Goal: Task Accomplishment & Management: Manage account settings

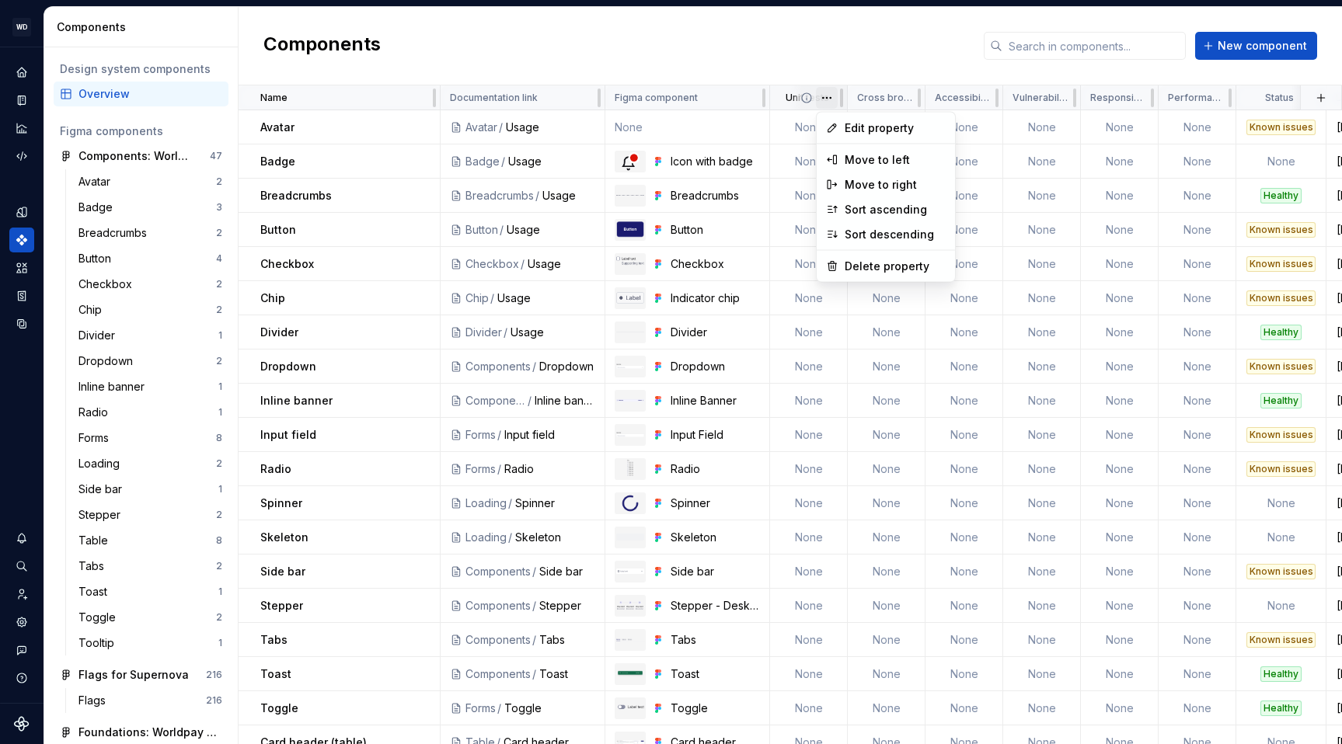
click at [825, 97] on html "WD Worldpay Design System L Design system data Components Design system compone…" at bounding box center [671, 372] width 1342 height 744
drag, startPoint x: 891, startPoint y: 263, endPoint x: 868, endPoint y: 14, distance: 249.8
click at [869, 14] on html "WD Worldpay Design System L Design system data Components Design system compone…" at bounding box center [671, 372] width 1342 height 744
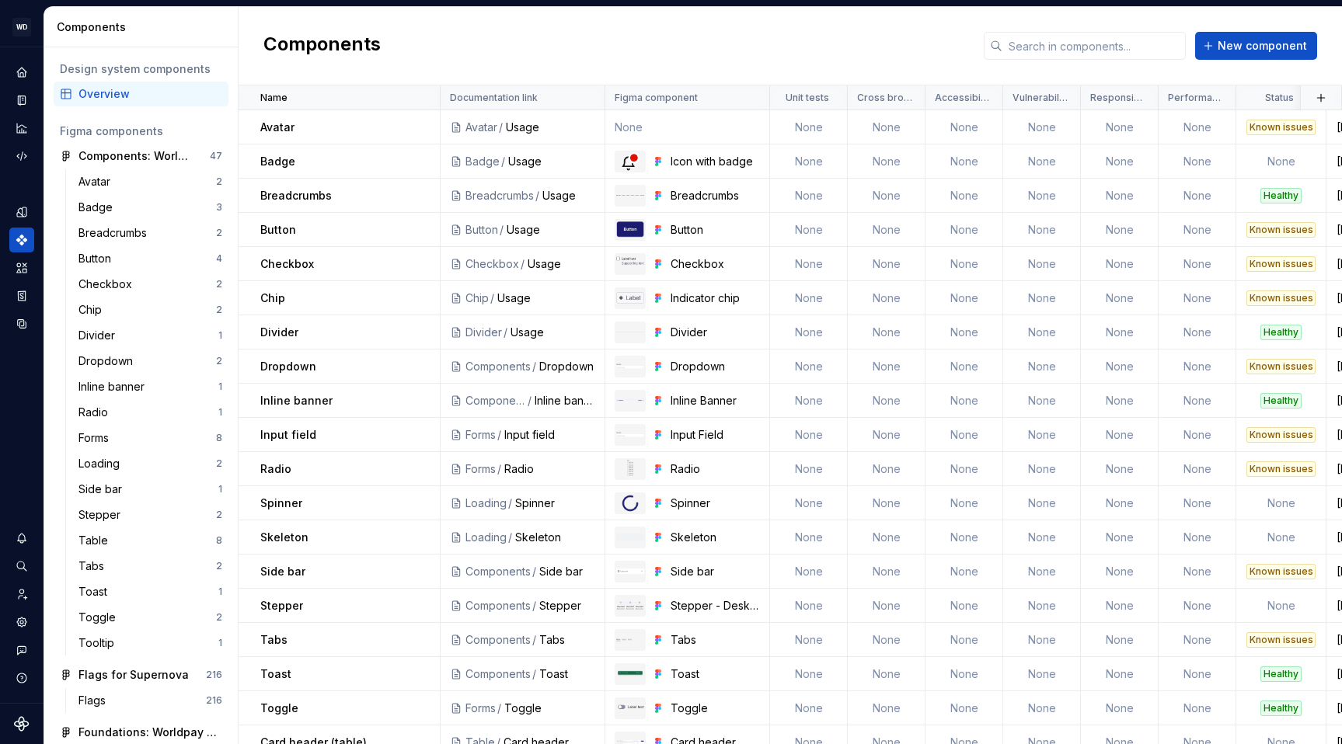
click at [814, 52] on html "WD Worldpay Design System L Design system data Components Design system compone…" at bounding box center [671, 372] width 1342 height 744
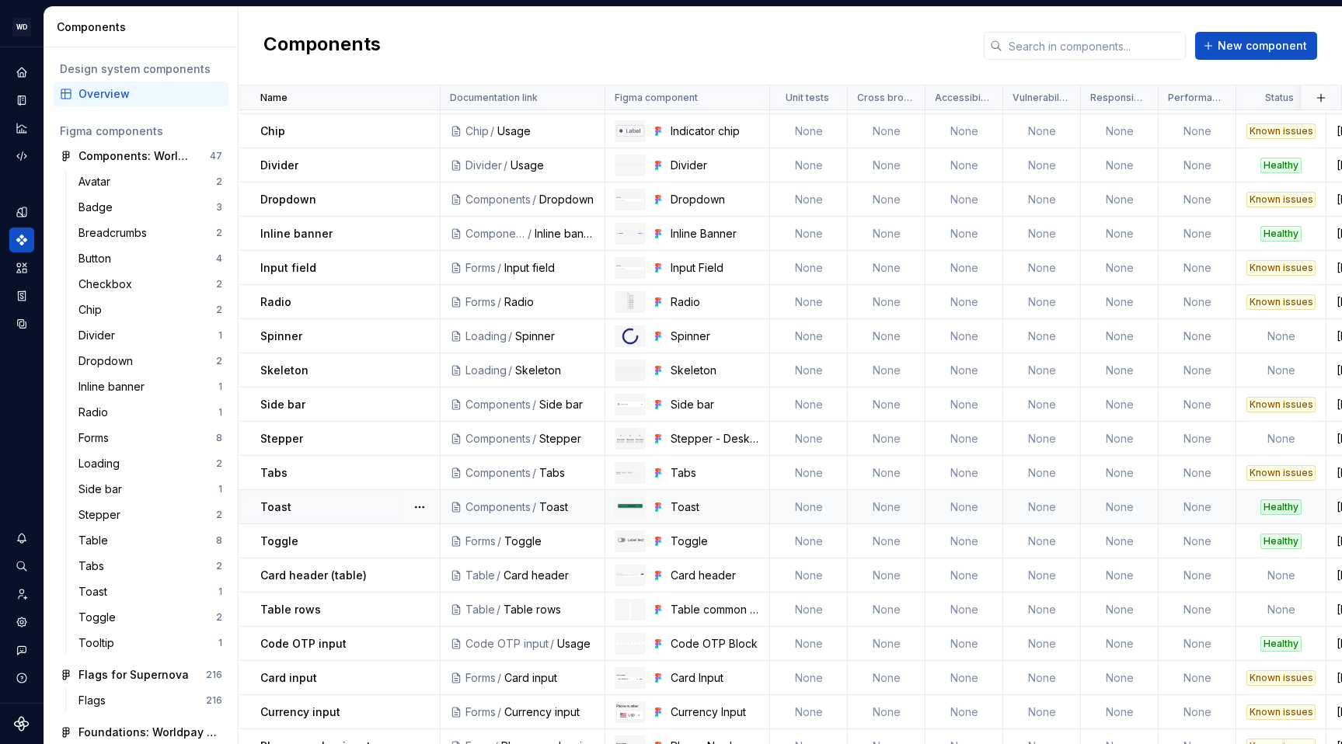
scroll to position [289, 0]
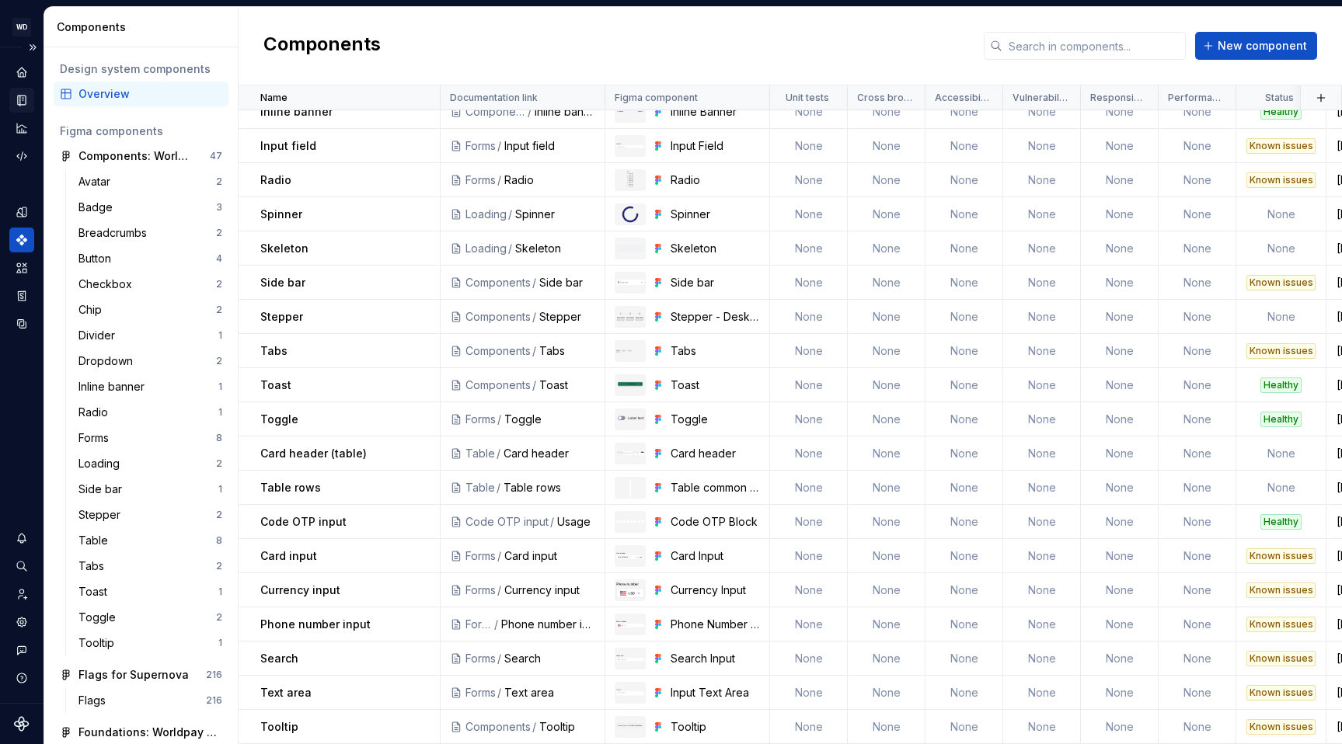
click at [22, 102] on icon "Documentation" at bounding box center [23, 100] width 6 height 9
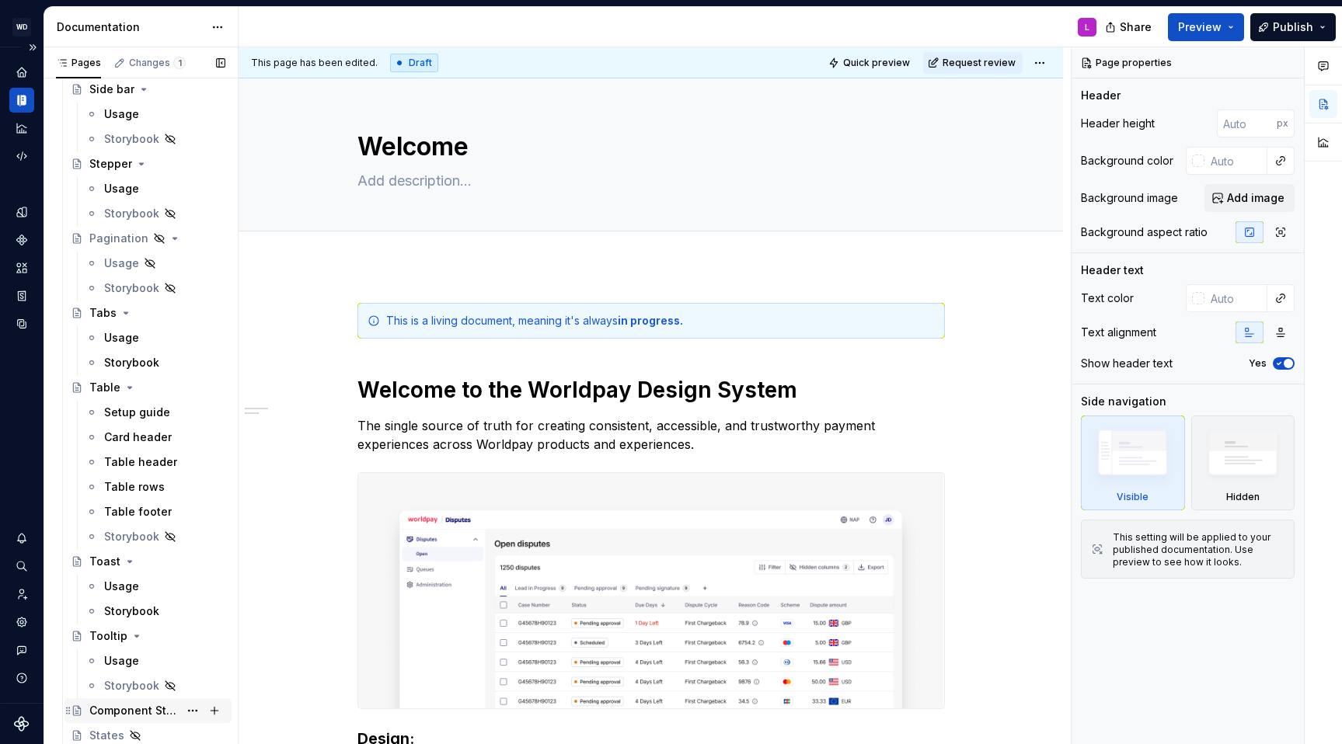
click at [120, 706] on div "Component Status" at bounding box center [133, 711] width 89 height 16
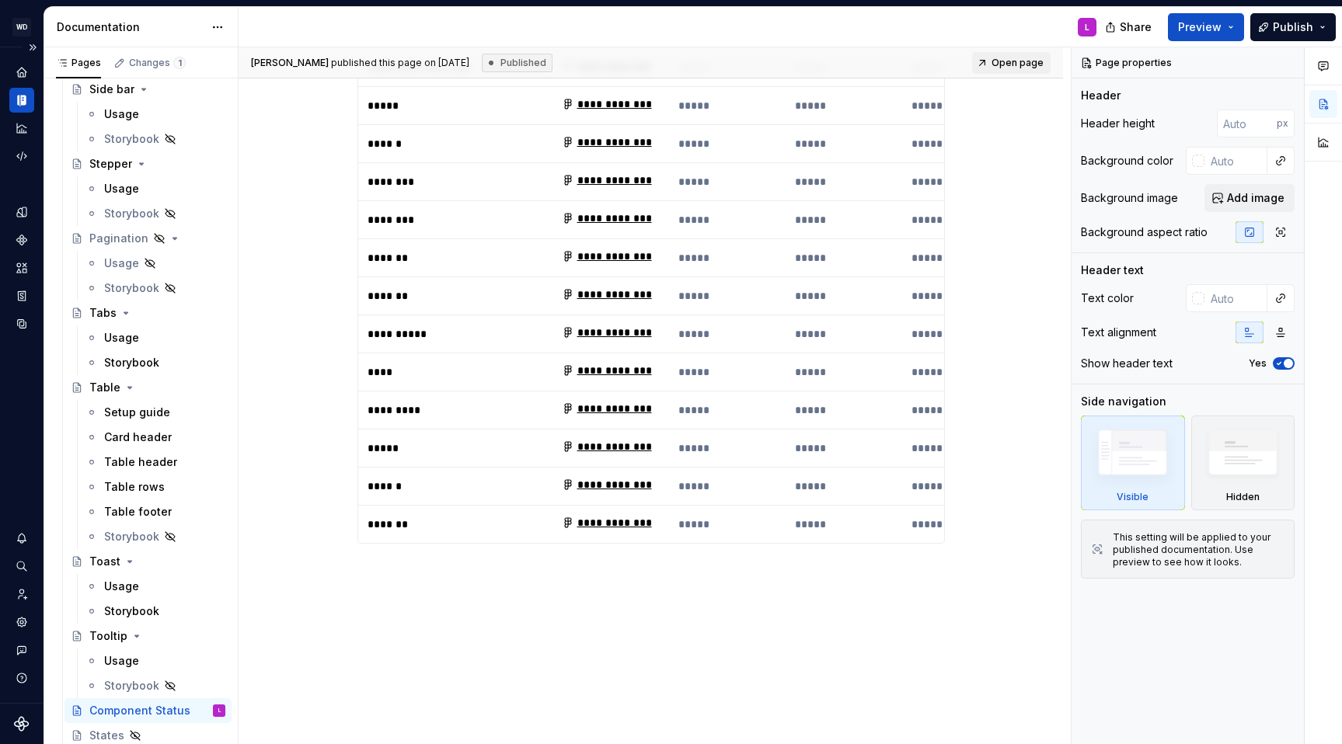
scroll to position [906, 0]
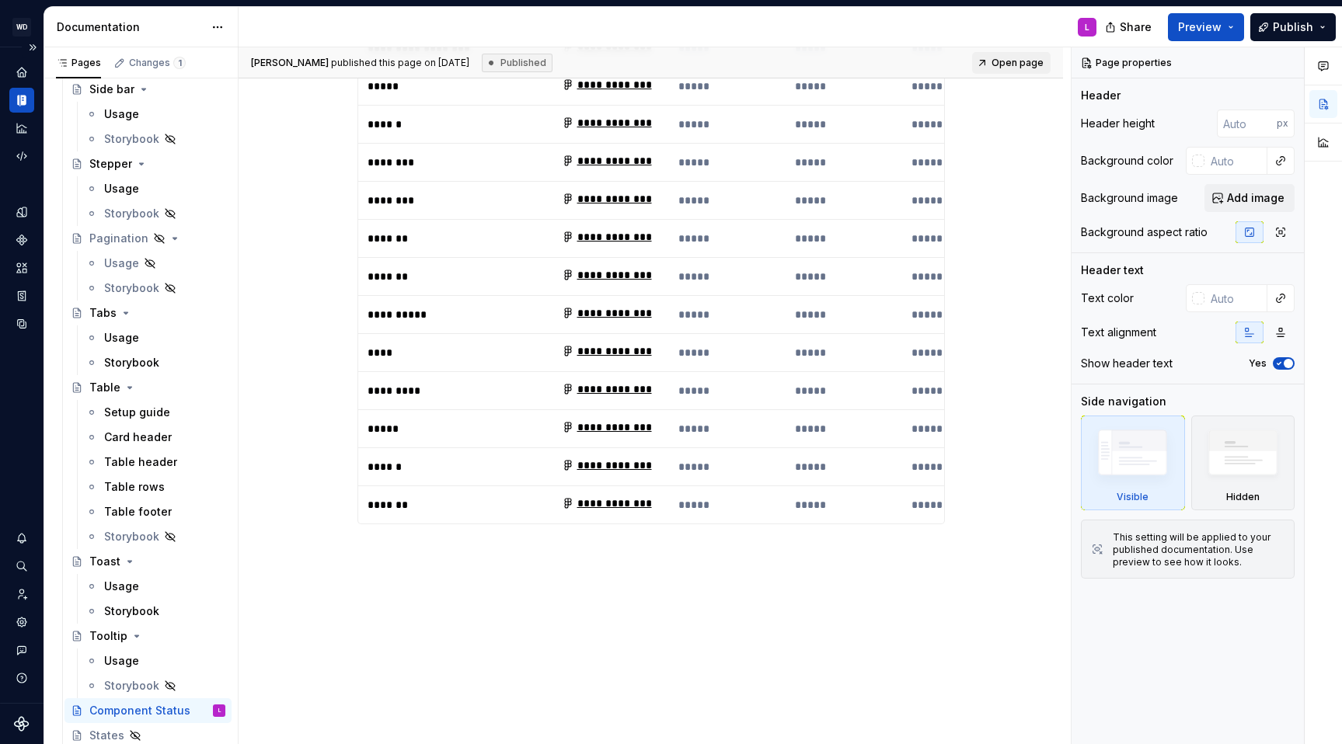
type textarea "*"
click at [396, 533] on div "**********" at bounding box center [651, 72] width 825 height 1388
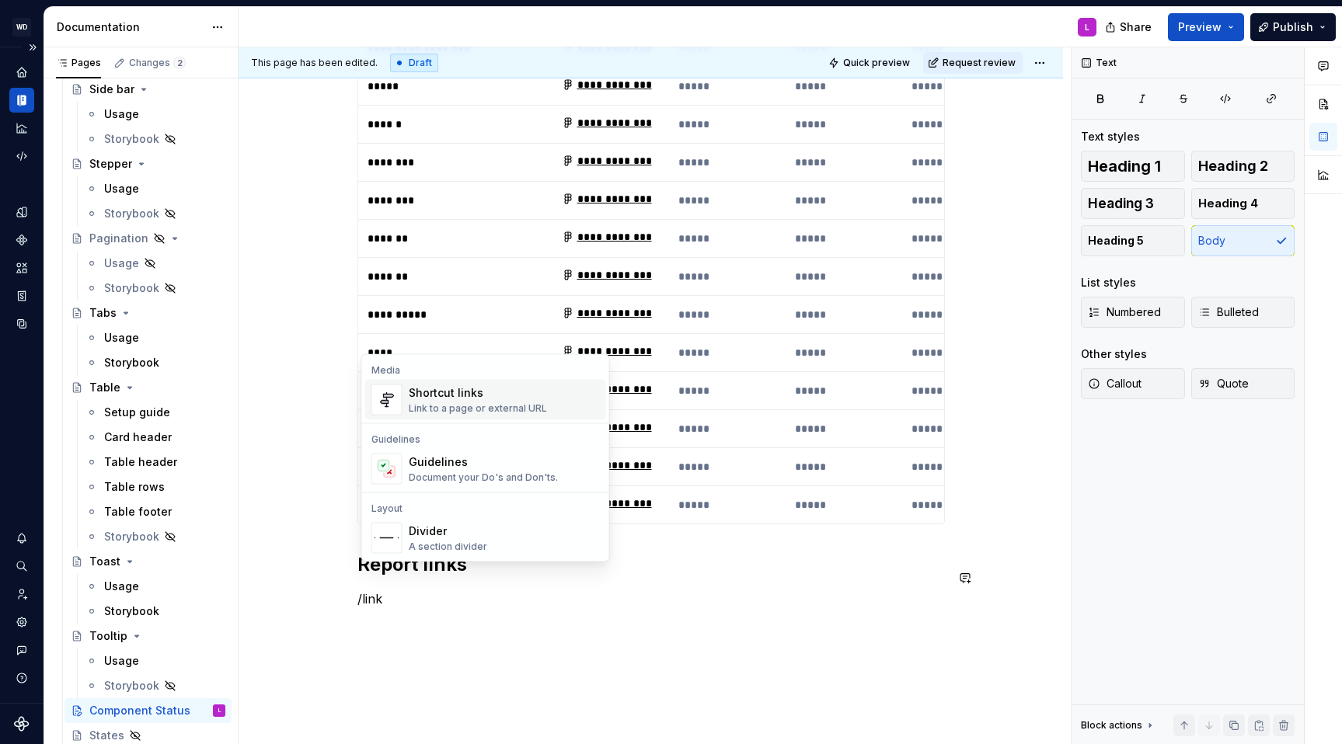
click at [473, 400] on div "Shortcut links Link to a page or external URL" at bounding box center [478, 400] width 138 height 30
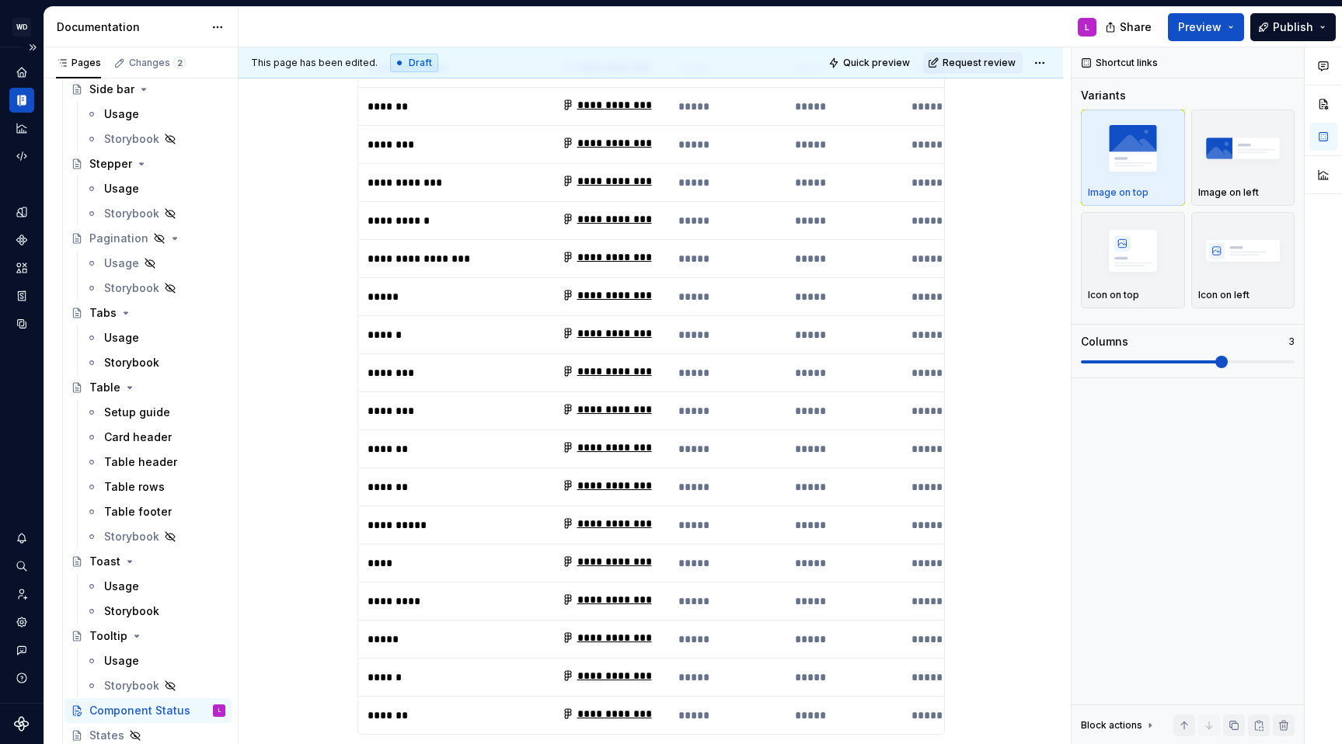
scroll to position [686, 0]
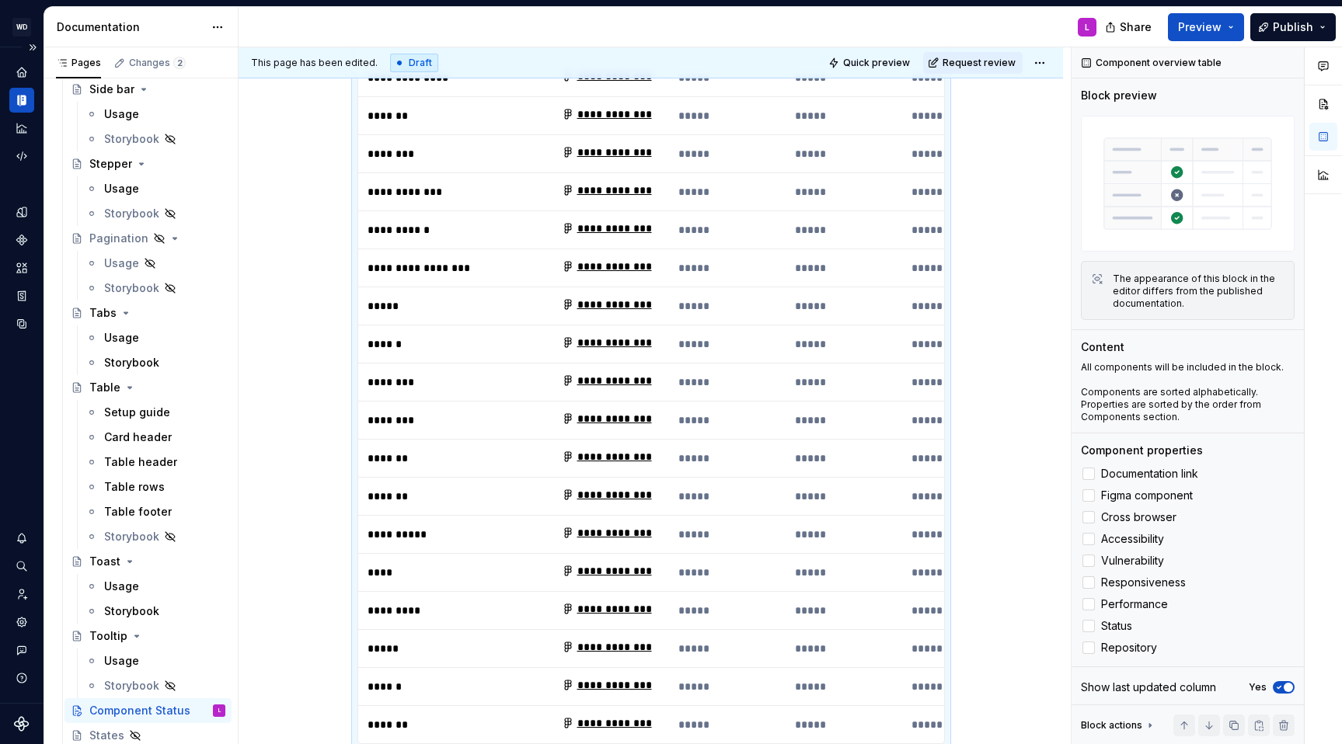
click at [461, 222] on p "**********" at bounding box center [456, 230] width 176 height 16
click at [22, 241] on icon "Components" at bounding box center [21, 240] width 11 height 11
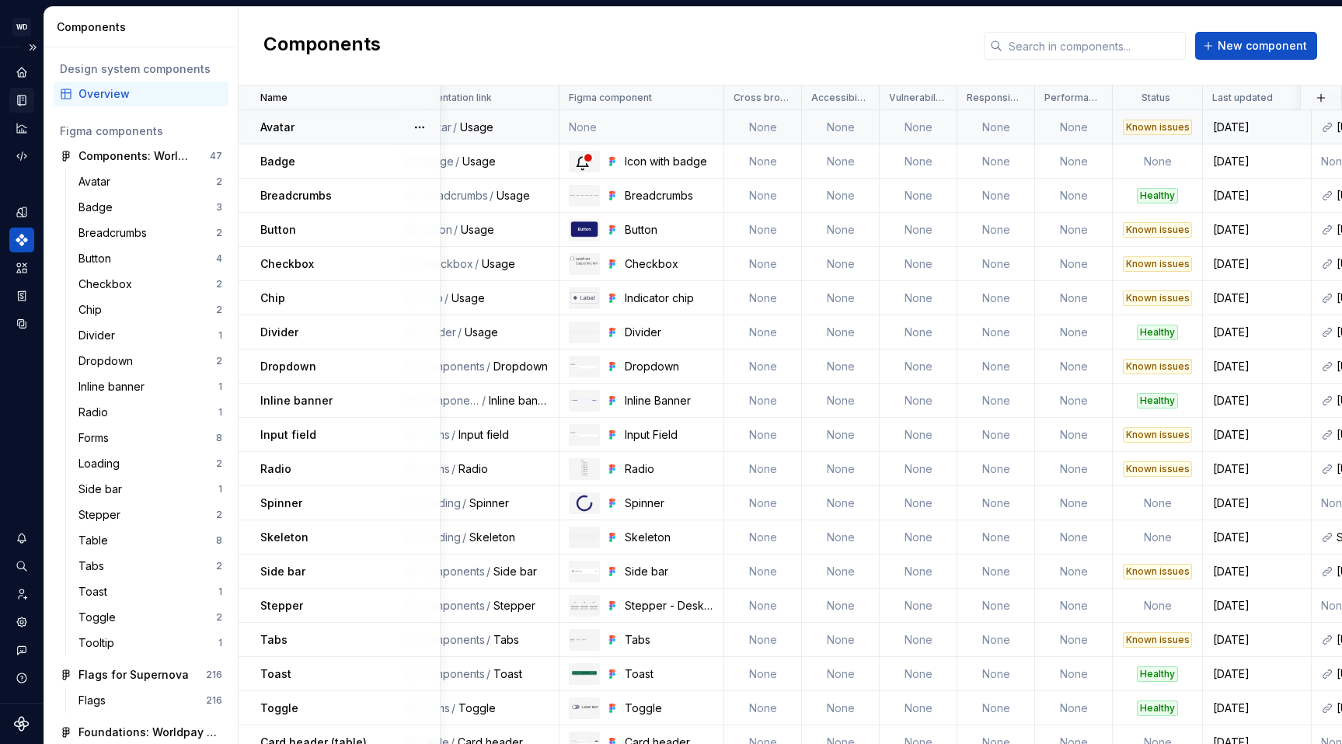
scroll to position [0, 68]
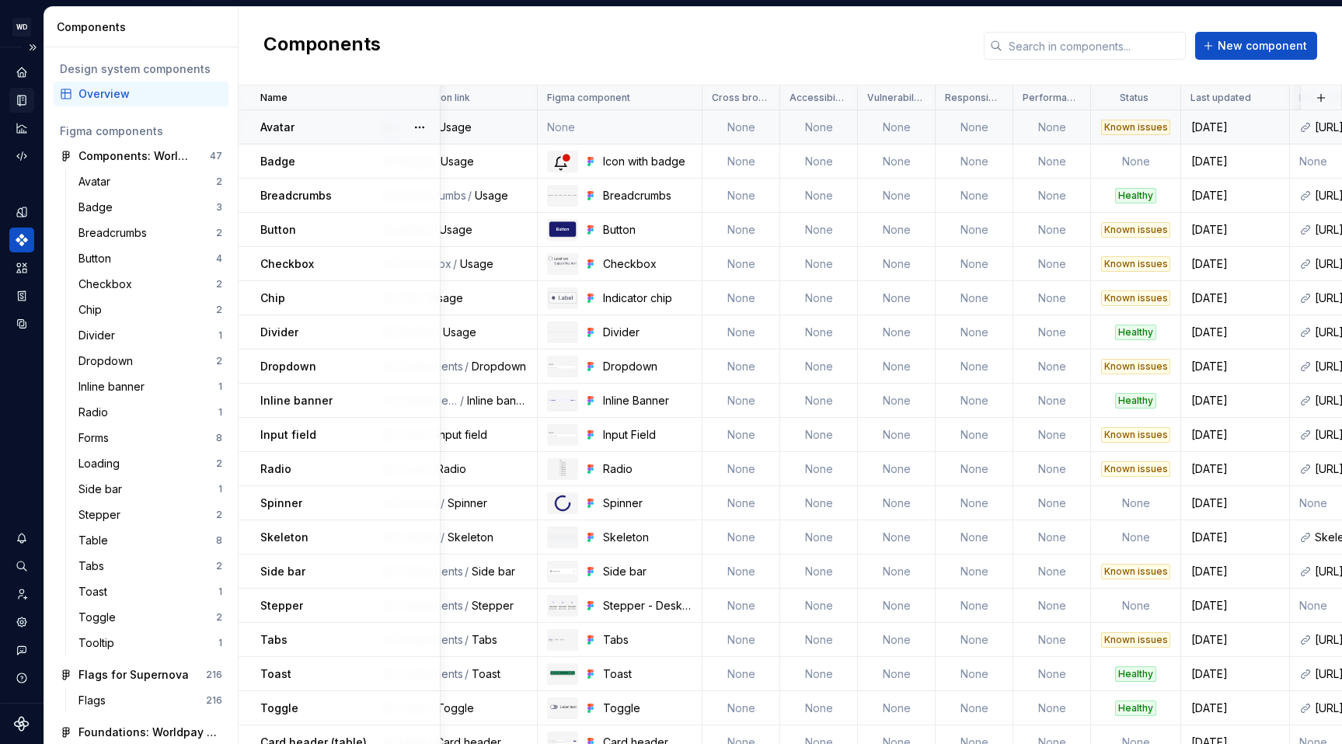
click at [902, 124] on td "None" at bounding box center [897, 127] width 78 height 34
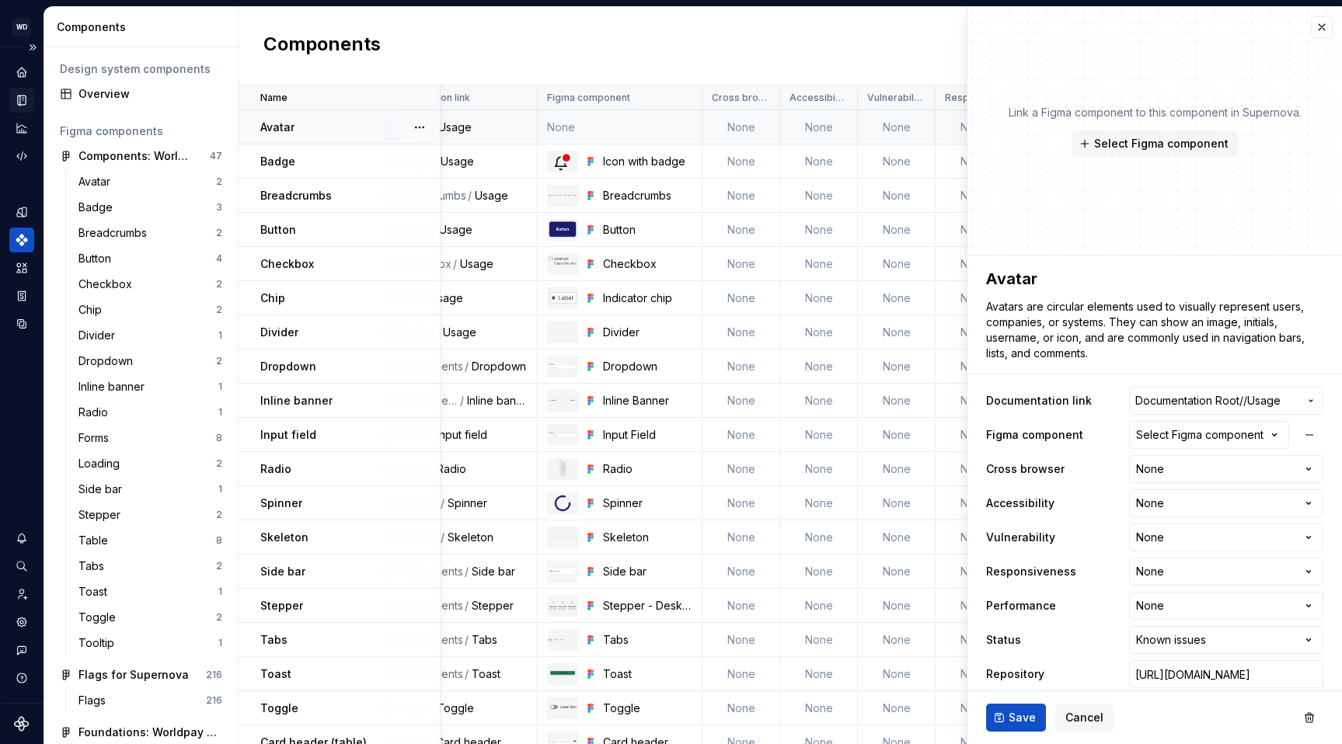
type textarea "*"
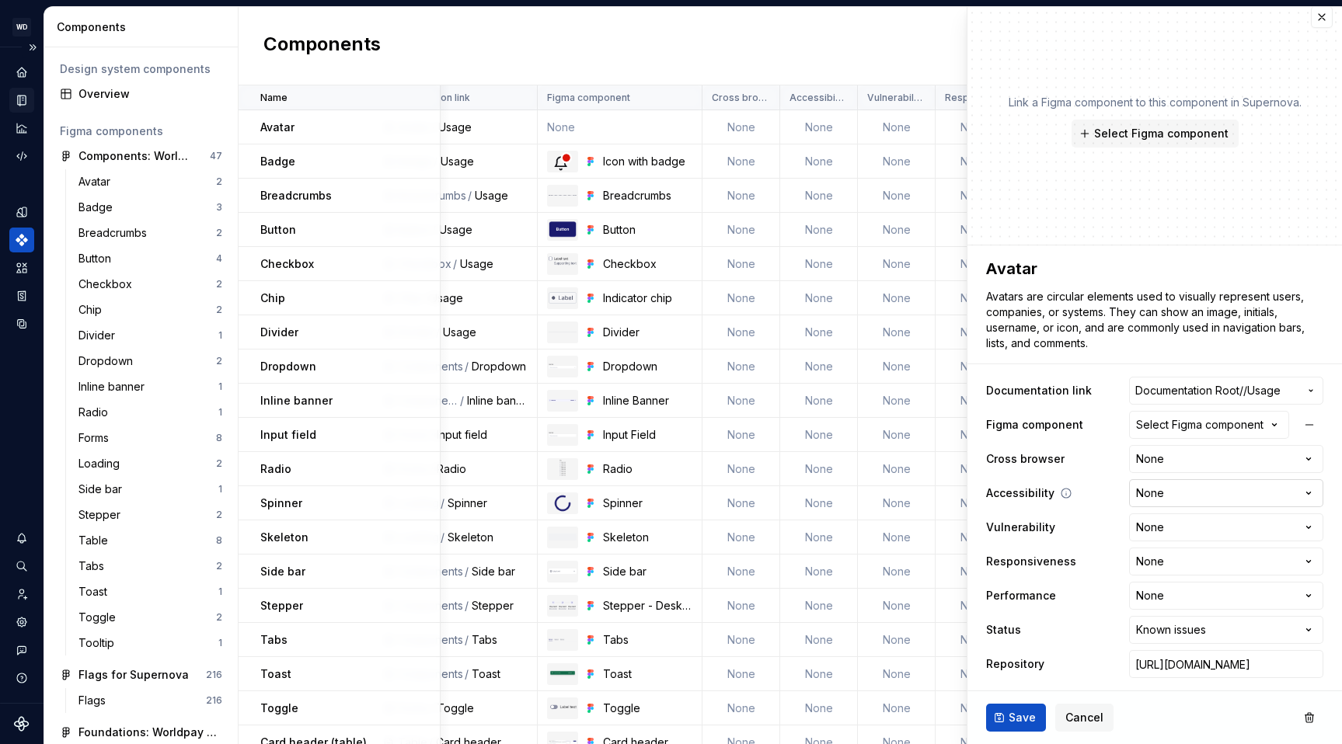
click at [1201, 499] on html "WD Worldpay Design System L Design system data Components Design system compone…" at bounding box center [671, 372] width 1342 height 744
select select "**********"
type textarea "*"
click at [1170, 528] on html "WD Worldpay Design System L Design system data Components Design system compone…" at bounding box center [671, 372] width 1342 height 744
select select "**********"
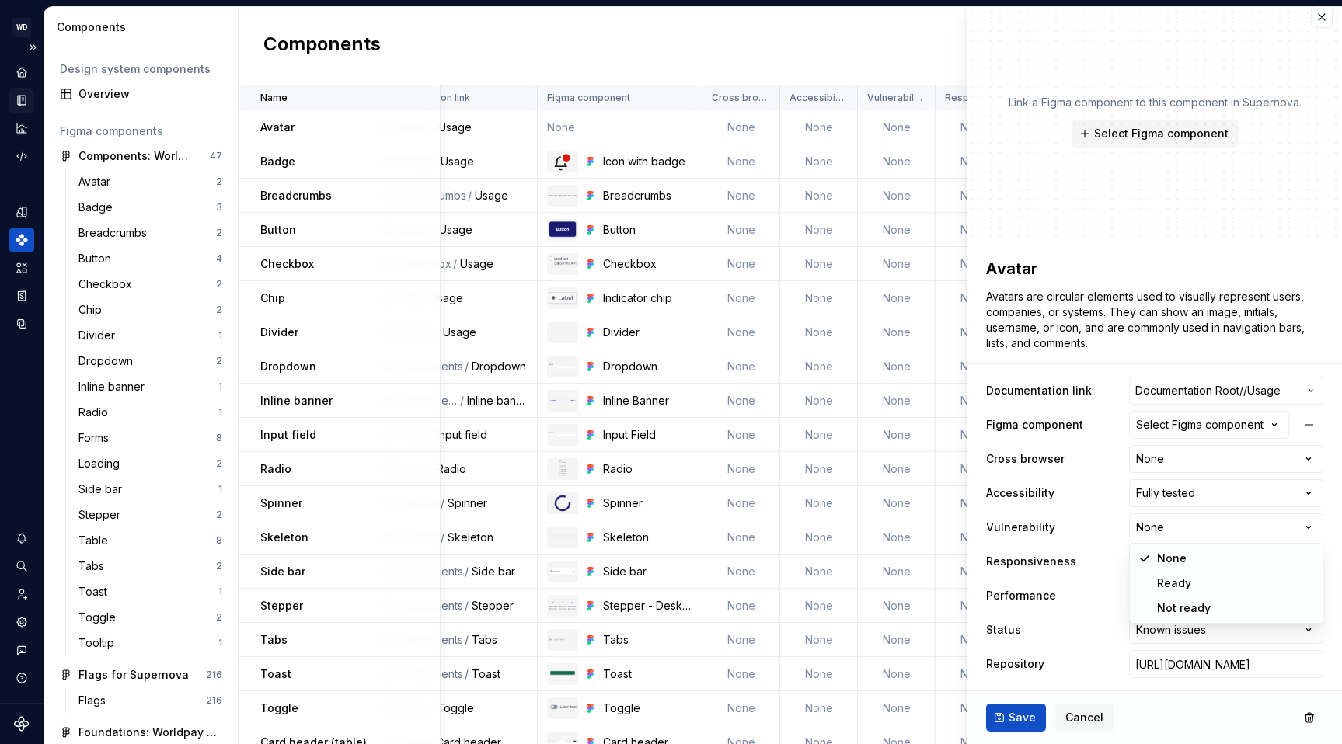
type textarea "*"
click at [1171, 560] on html "WD Worldpay Design System L Design system data Components Design system compone…" at bounding box center [671, 372] width 1342 height 744
select select "**********"
click at [1009, 720] on ul "No internet connection. Reconnect to ensure all of your changes are synced. Suc…" at bounding box center [1151, 732] width 382 height 25
click at [1012, 711] on span "Save" at bounding box center [1022, 718] width 27 height 16
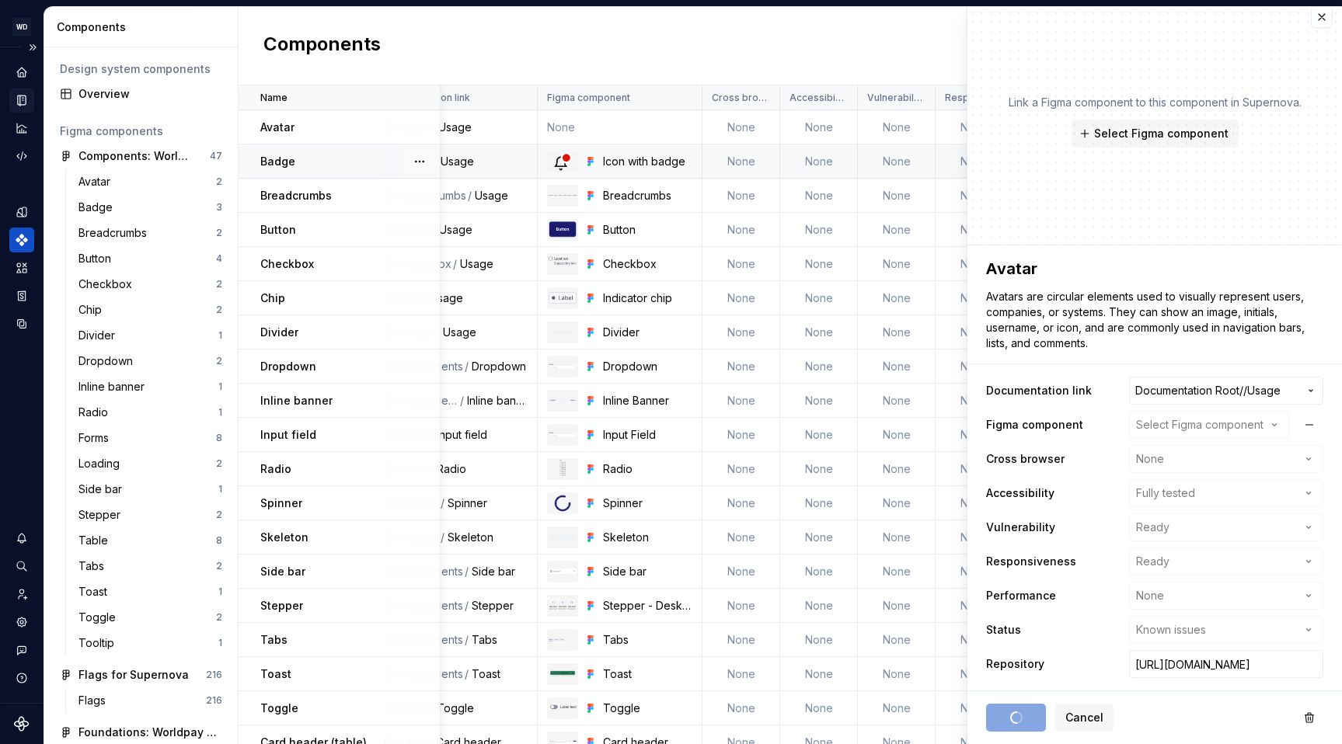
type textarea "*"
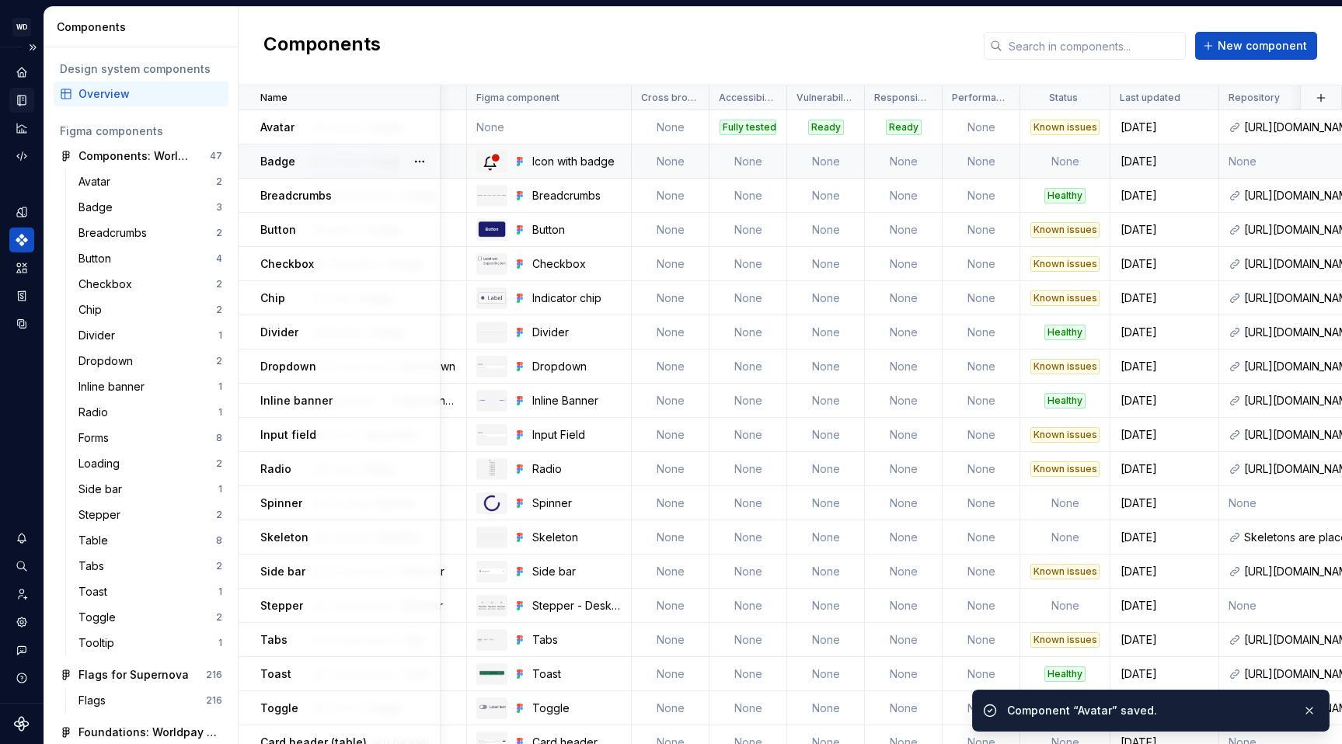
scroll to position [0, 166]
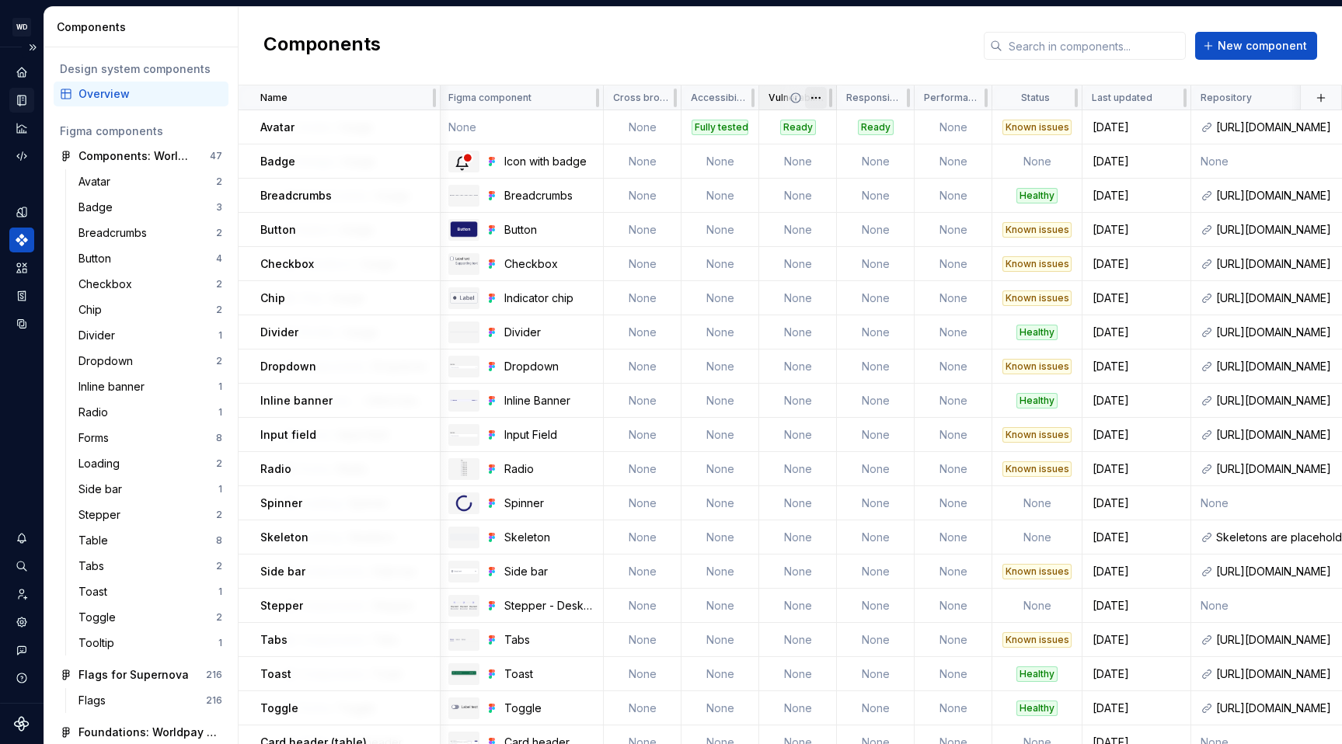
click at [818, 103] on html "WD Worldpay Design System L Design system data Components Design system compone…" at bounding box center [671, 372] width 1342 height 744
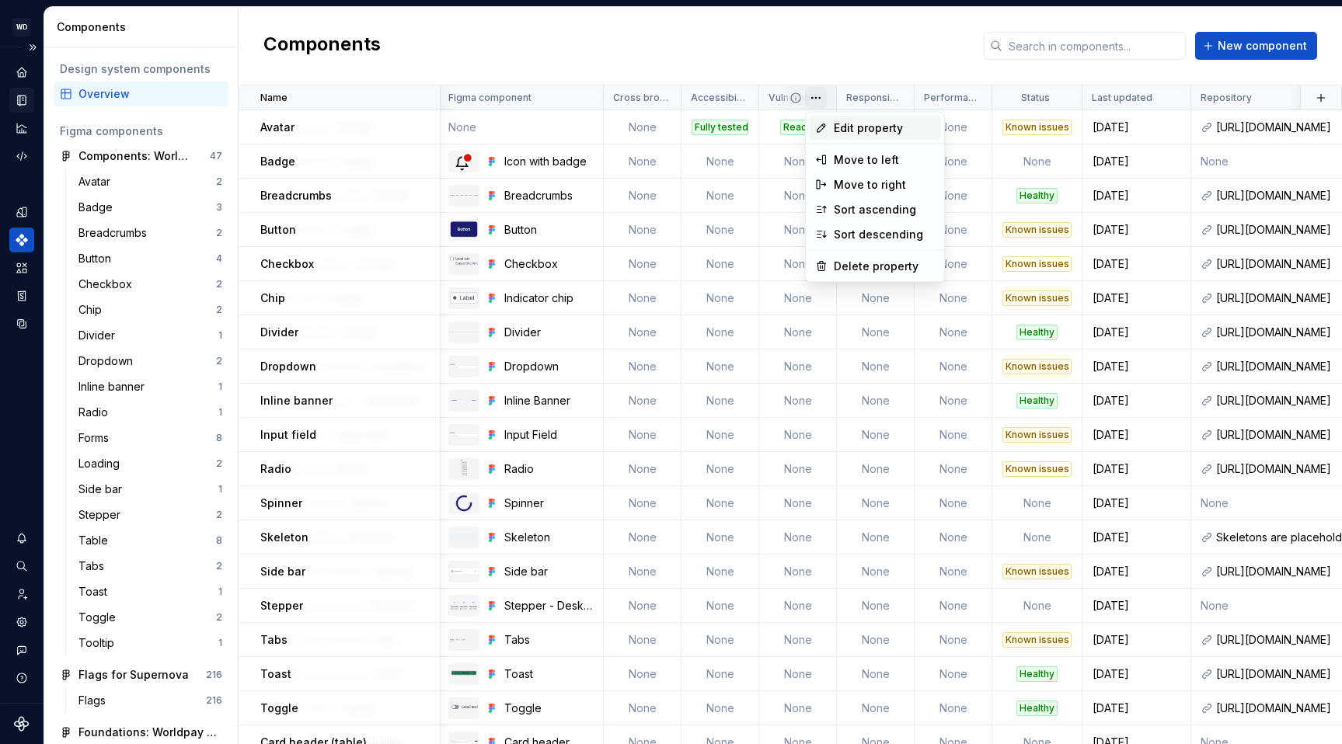
click at [854, 121] on span "Edit property" at bounding box center [884, 128] width 101 height 16
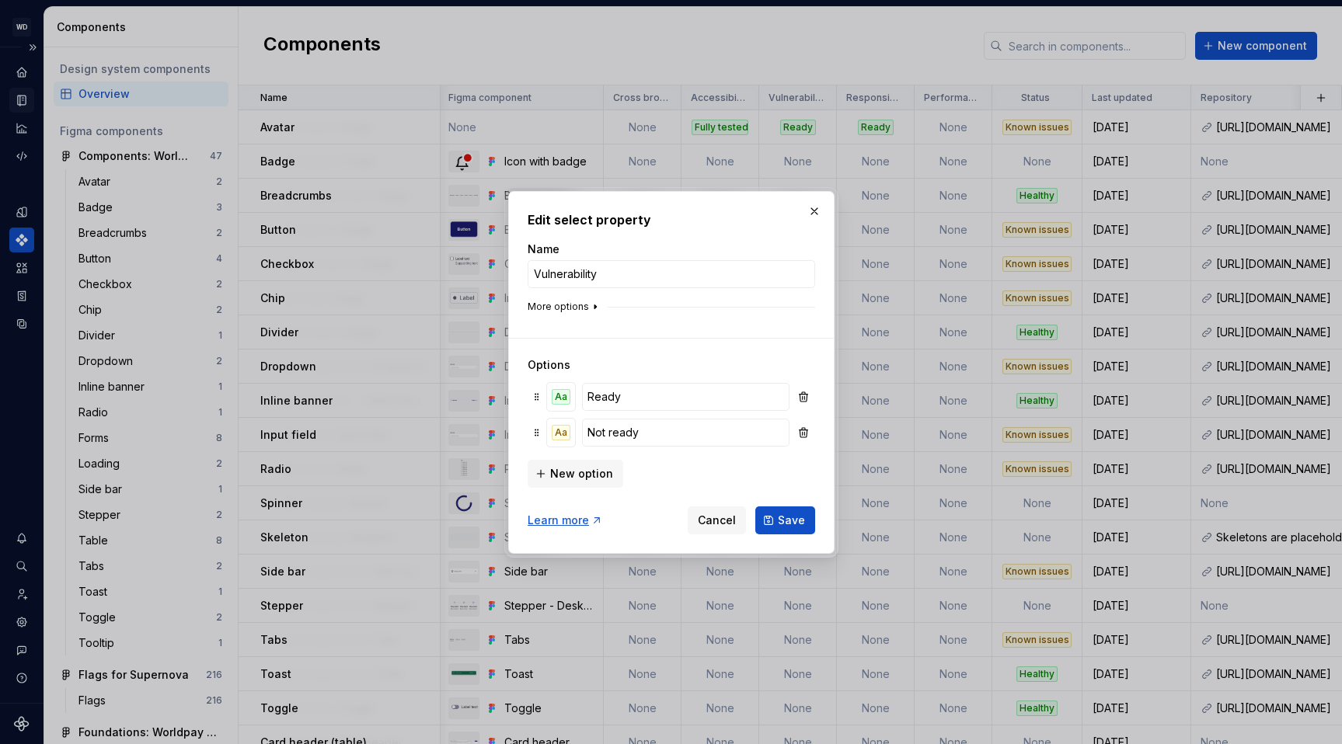
click at [591, 304] on icon "button" at bounding box center [595, 307] width 12 height 12
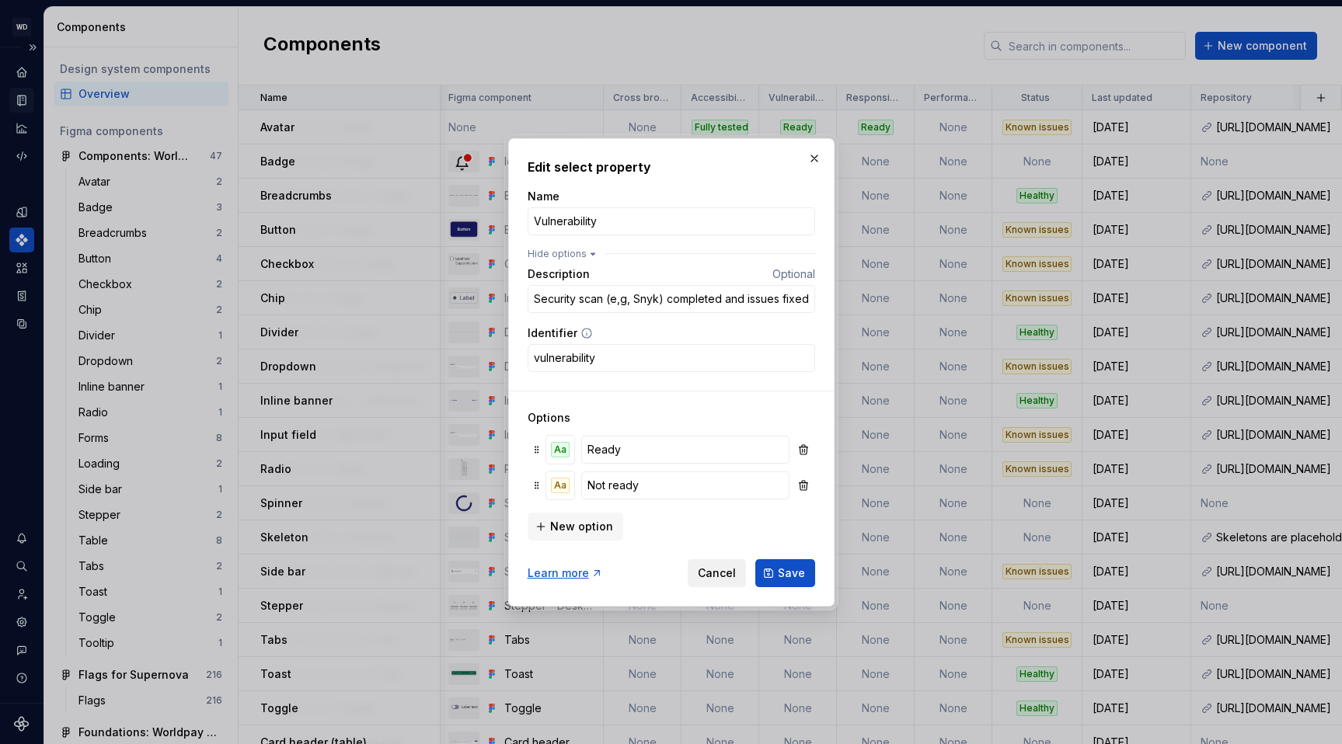
click at [711, 570] on span "Cancel" at bounding box center [717, 574] width 38 height 16
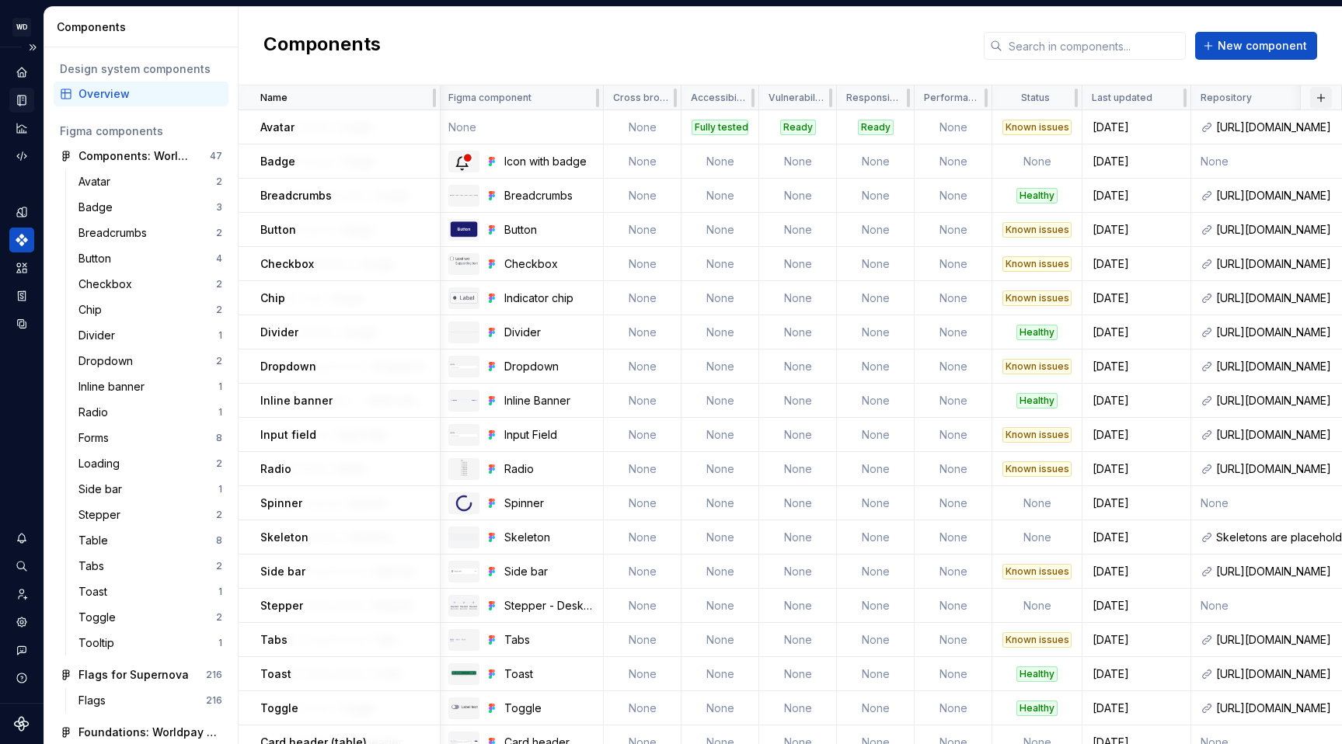
click at [1319, 100] on button "button" at bounding box center [1321, 98] width 22 height 22
click at [1219, 122] on div "New custom property" at bounding box center [1232, 128] width 117 height 16
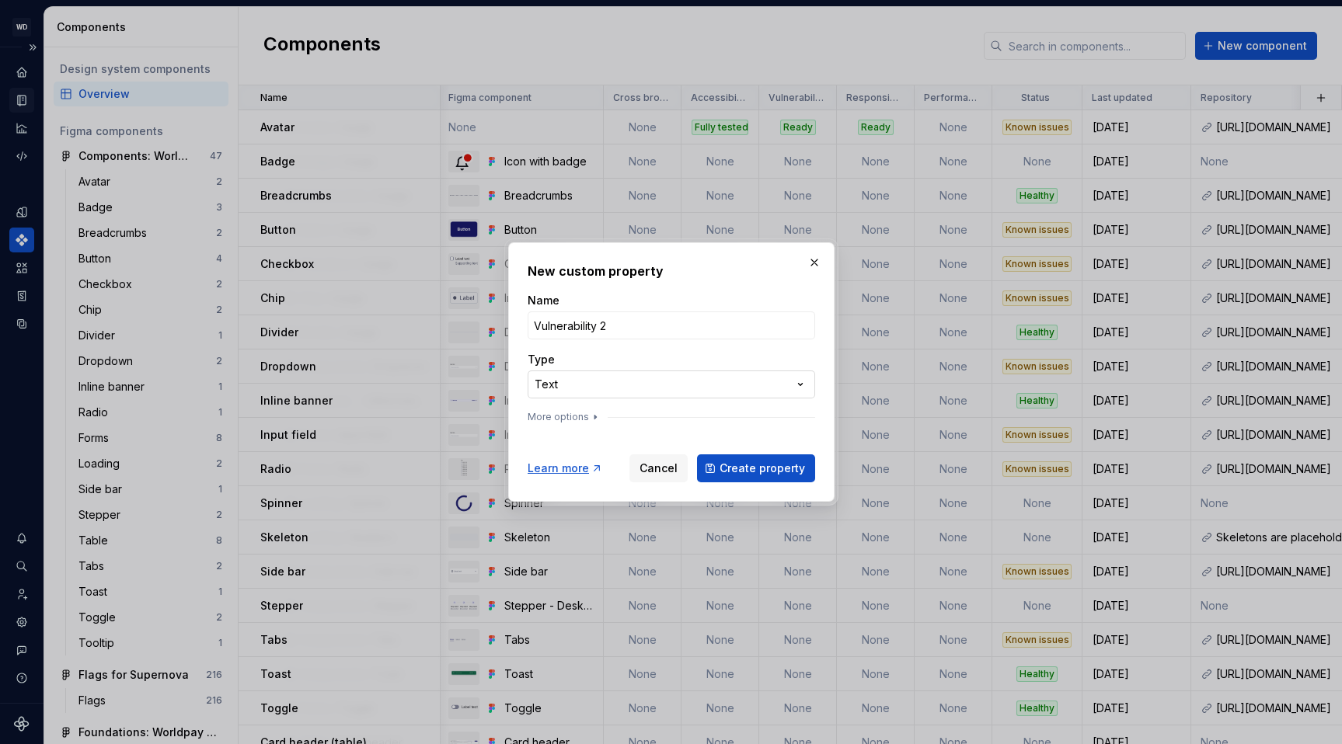
type input "Vulnerability 2"
click at [597, 387] on div "**********" at bounding box center [671, 372] width 1342 height 744
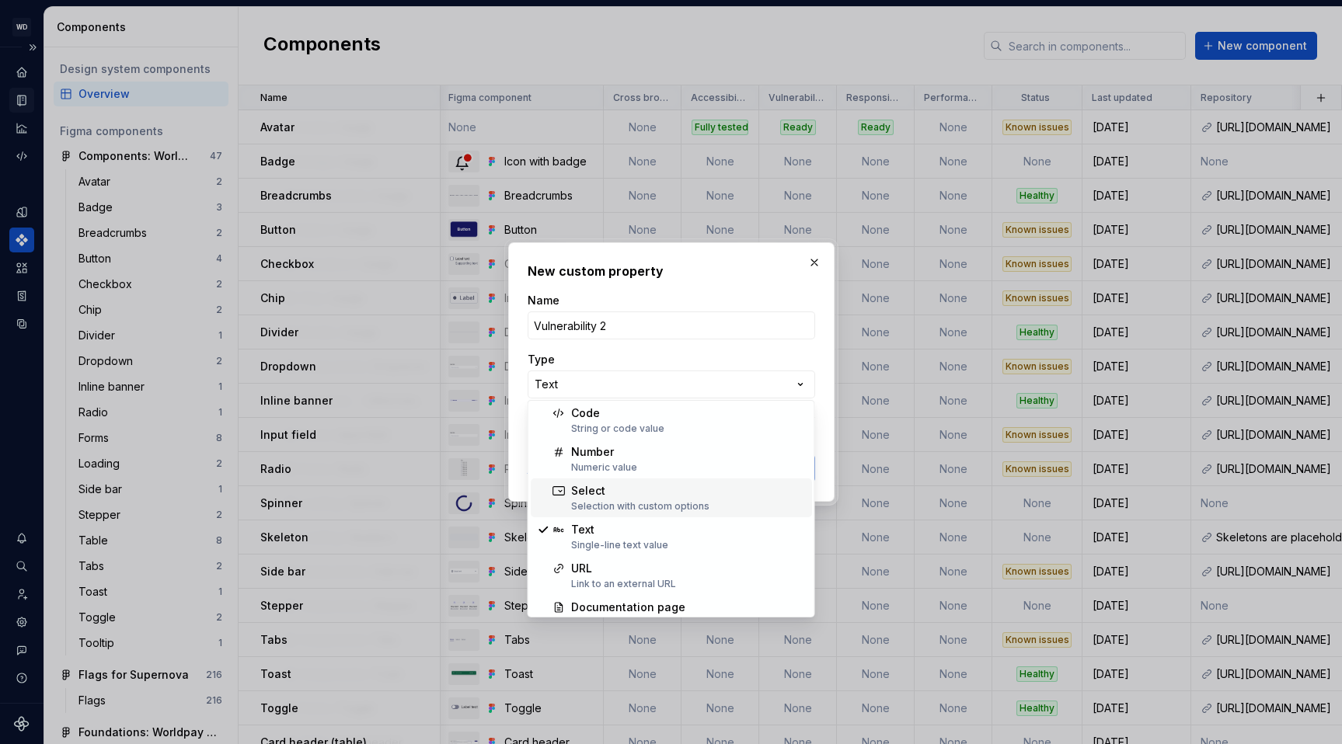
scroll to position [0, 0]
select select "*******"
click at [584, 392] on div "**********" at bounding box center [671, 372] width 1342 height 744
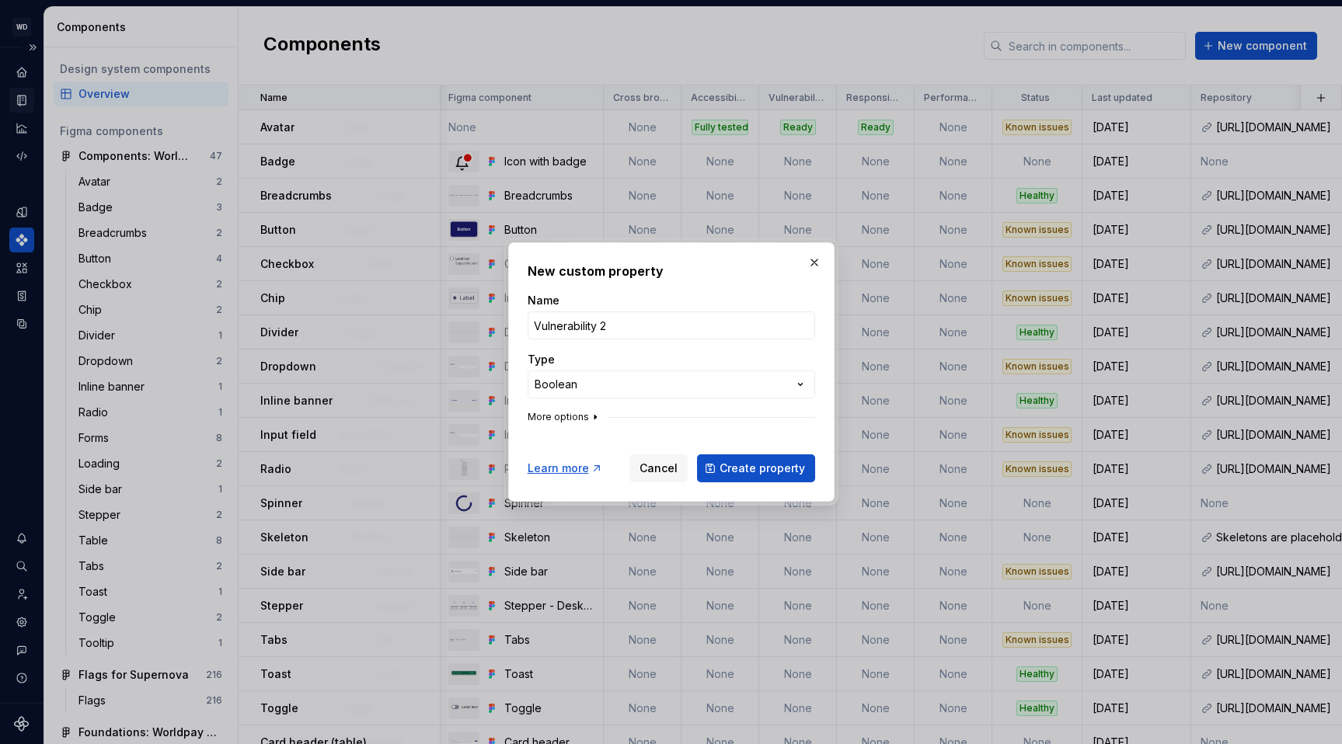
click at [570, 417] on button "More options" at bounding box center [565, 417] width 74 height 12
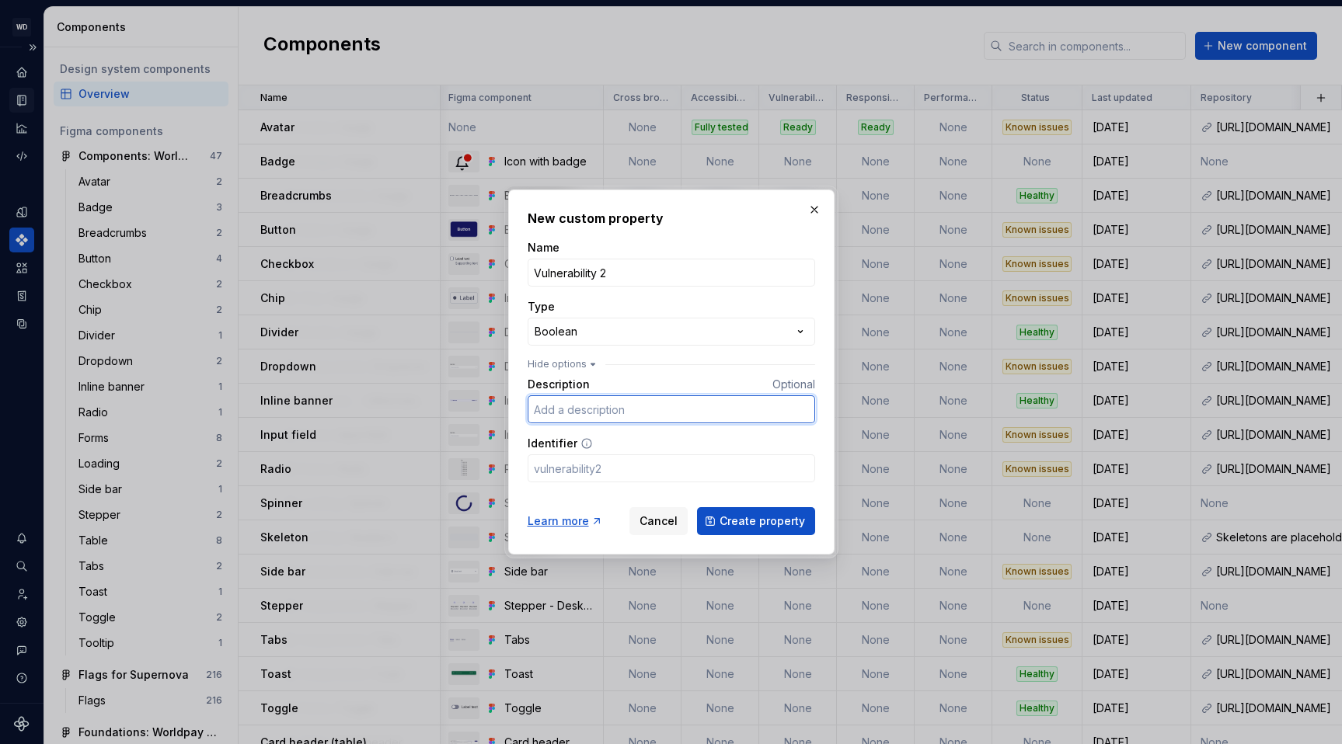
click at [566, 412] on input "Description" at bounding box center [672, 410] width 288 height 28
click at [557, 472] on input "Identifier" at bounding box center [672, 469] width 288 height 28
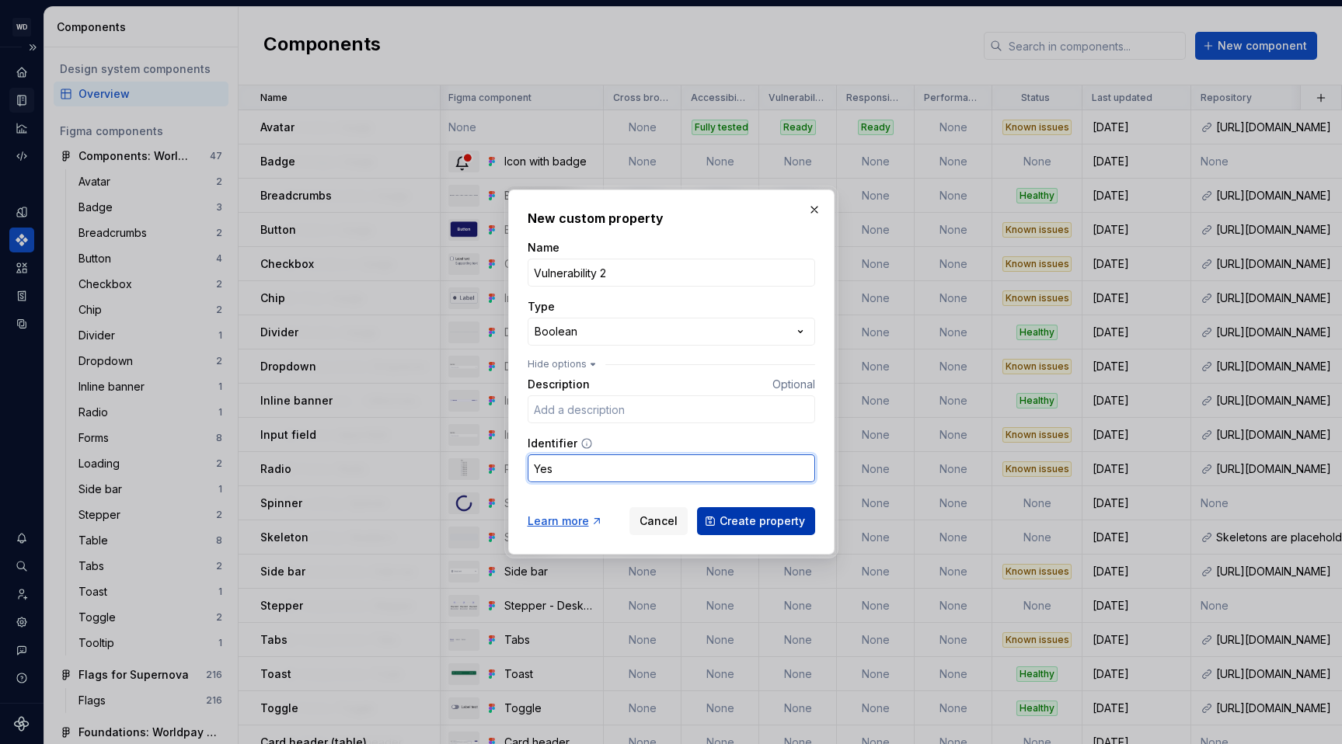
type input "Yes"
click at [734, 518] on span "Create property" at bounding box center [762, 522] width 85 height 16
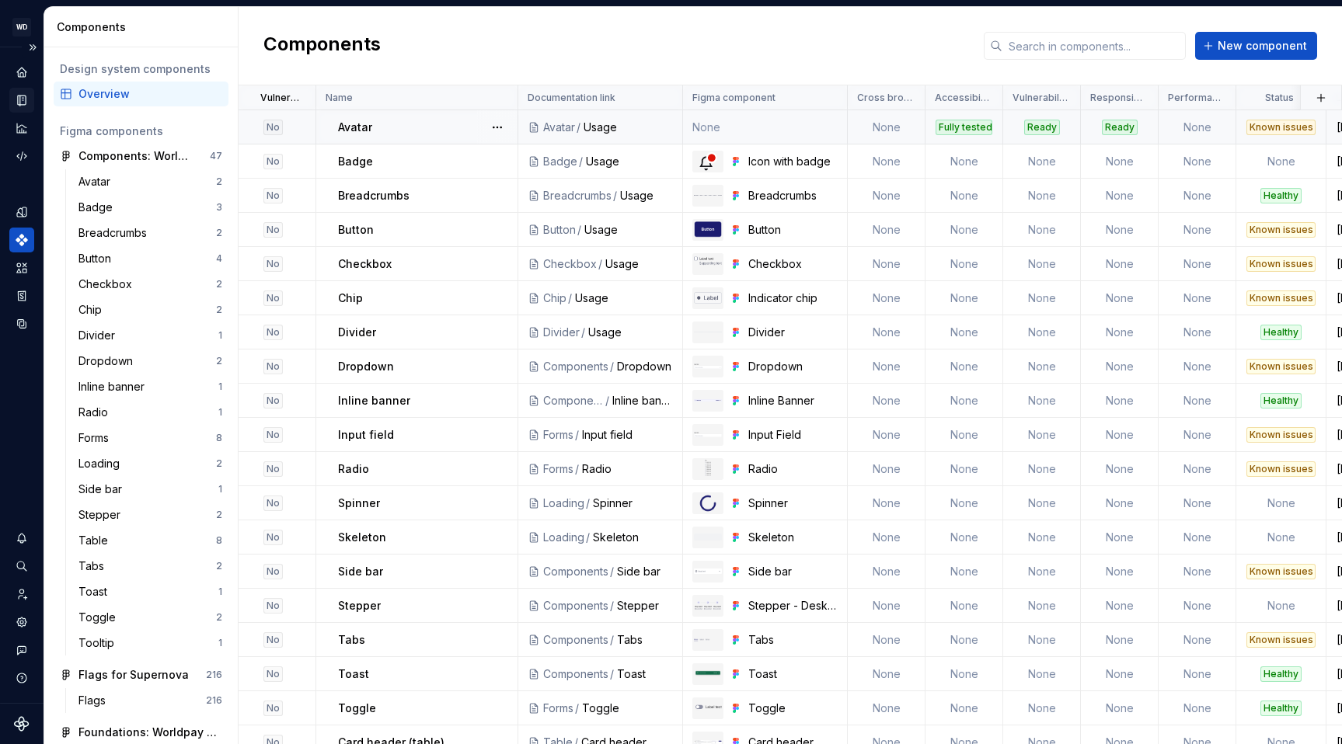
click at [273, 127] on div "No" at bounding box center [272, 128] width 19 height 16
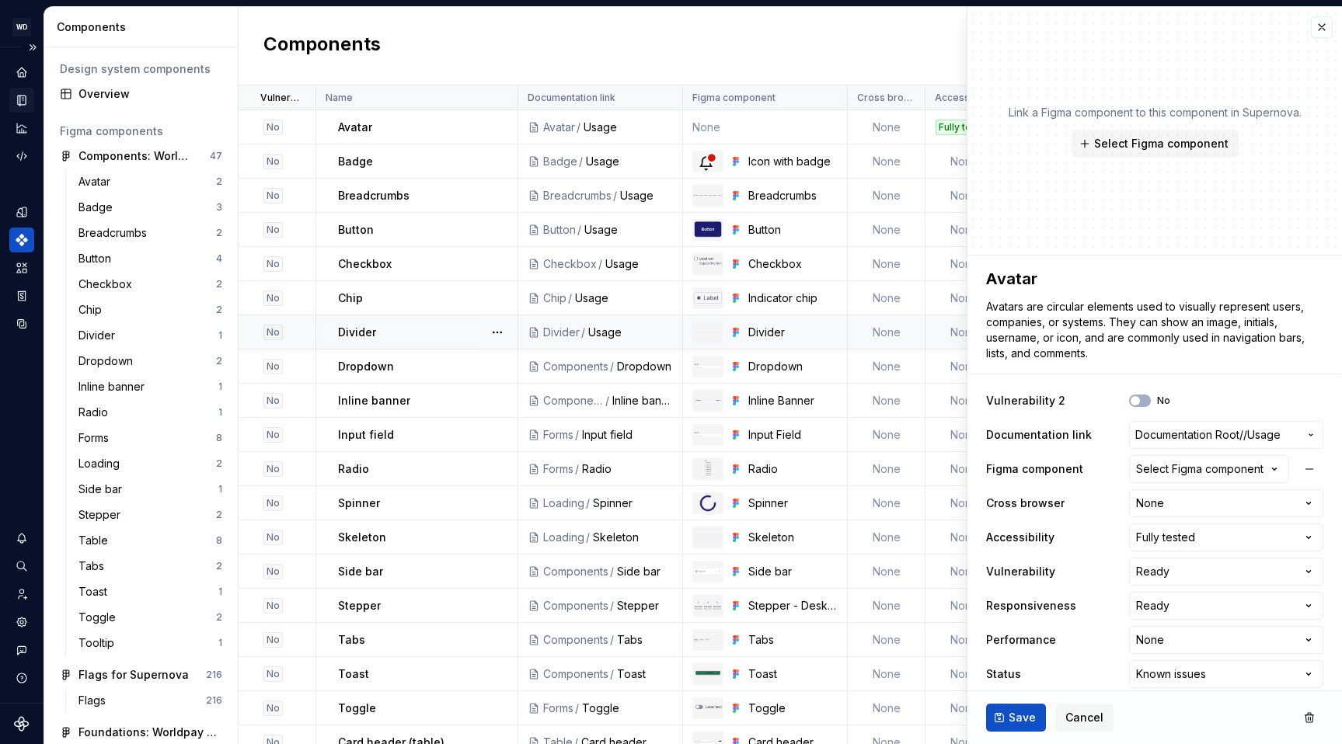
type textarea "*"
click at [1228, 504] on html "WD Worldpay Design System L Design system data Components Design system compone…" at bounding box center [671, 372] width 1342 height 744
select select "**********"
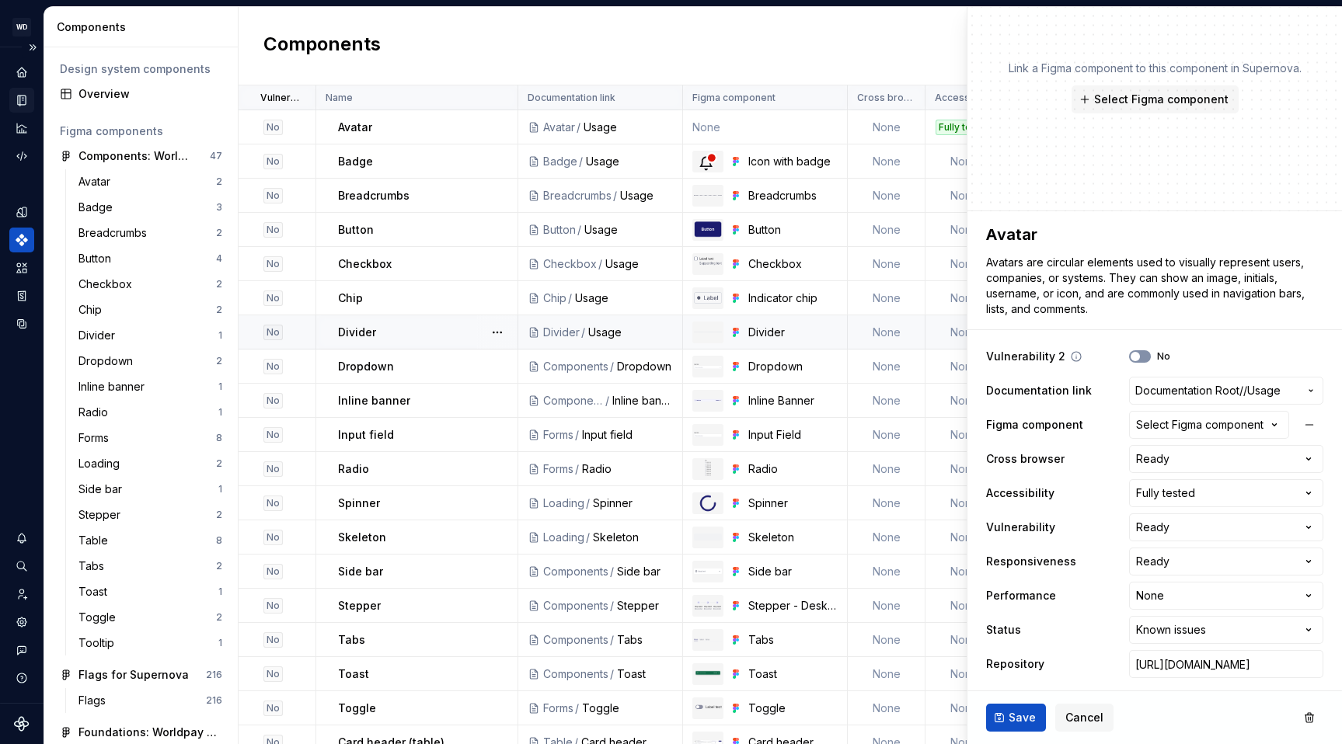
click at [1141, 355] on icon "button" at bounding box center [1135, 356] width 12 height 9
click at [1023, 722] on ul "No internet connection. Reconnect to ensure all of your changes are synced. Suc…" at bounding box center [1151, 732] width 382 height 25
click at [717, 37] on div "Components New component" at bounding box center [791, 46] width 1104 height 78
click at [1018, 722] on ul "No internet connection. Reconnect to ensure all of your changes are synced. Suc…" at bounding box center [1151, 732] width 382 height 25
click at [1012, 713] on span "Save" at bounding box center [1022, 718] width 27 height 16
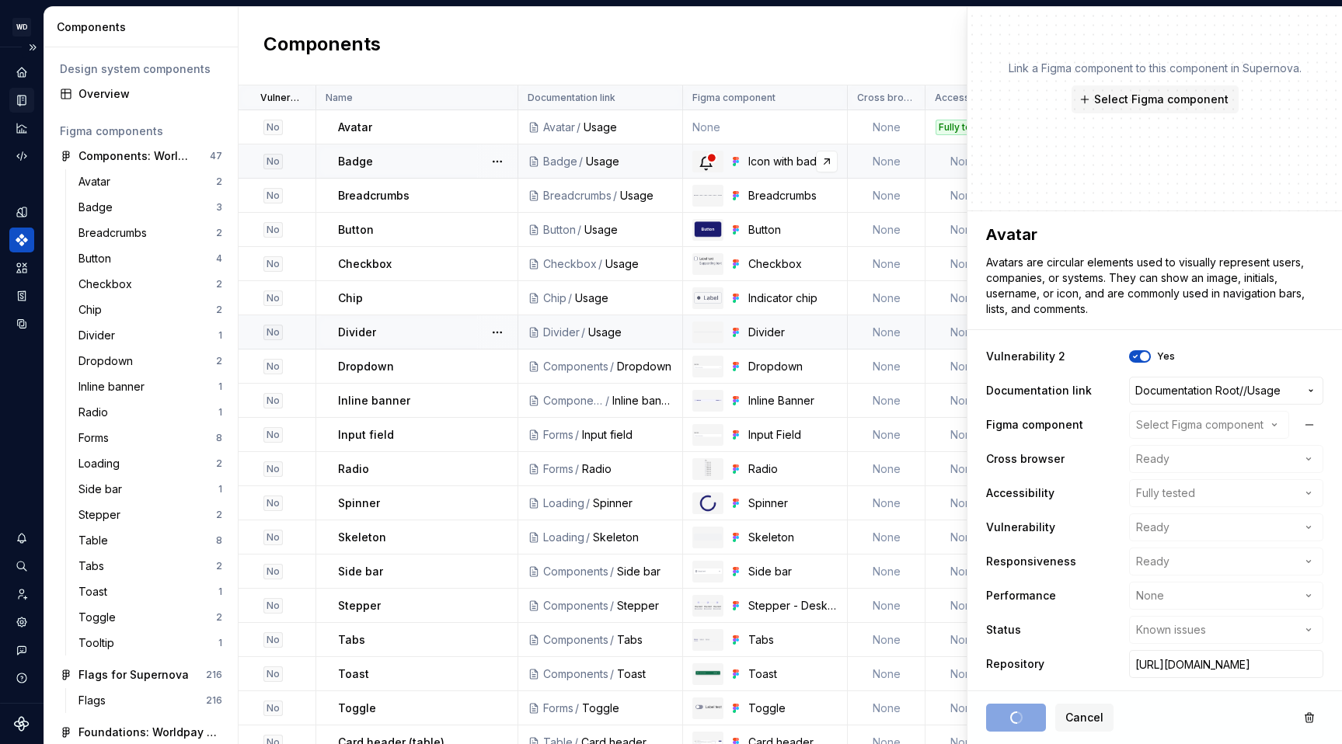
type textarea "*"
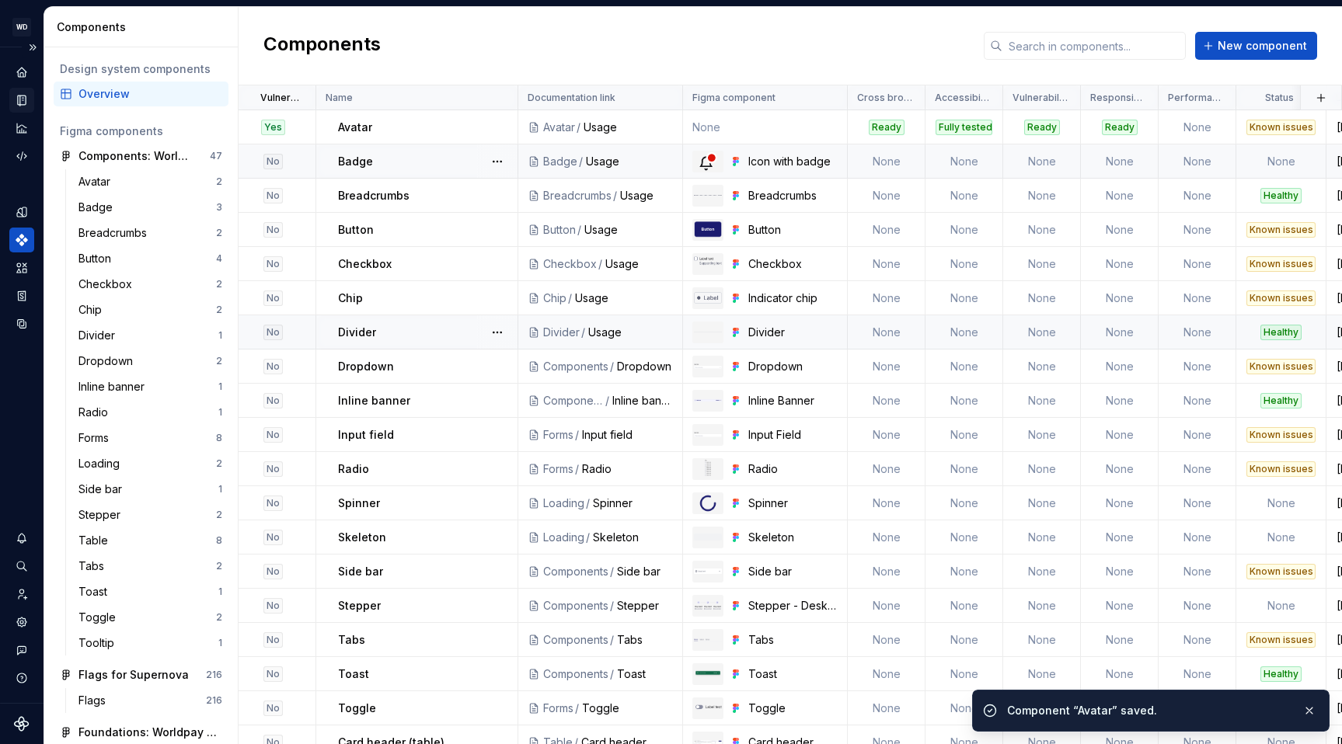
click at [657, 39] on div "Components New component" at bounding box center [791, 46] width 1104 height 78
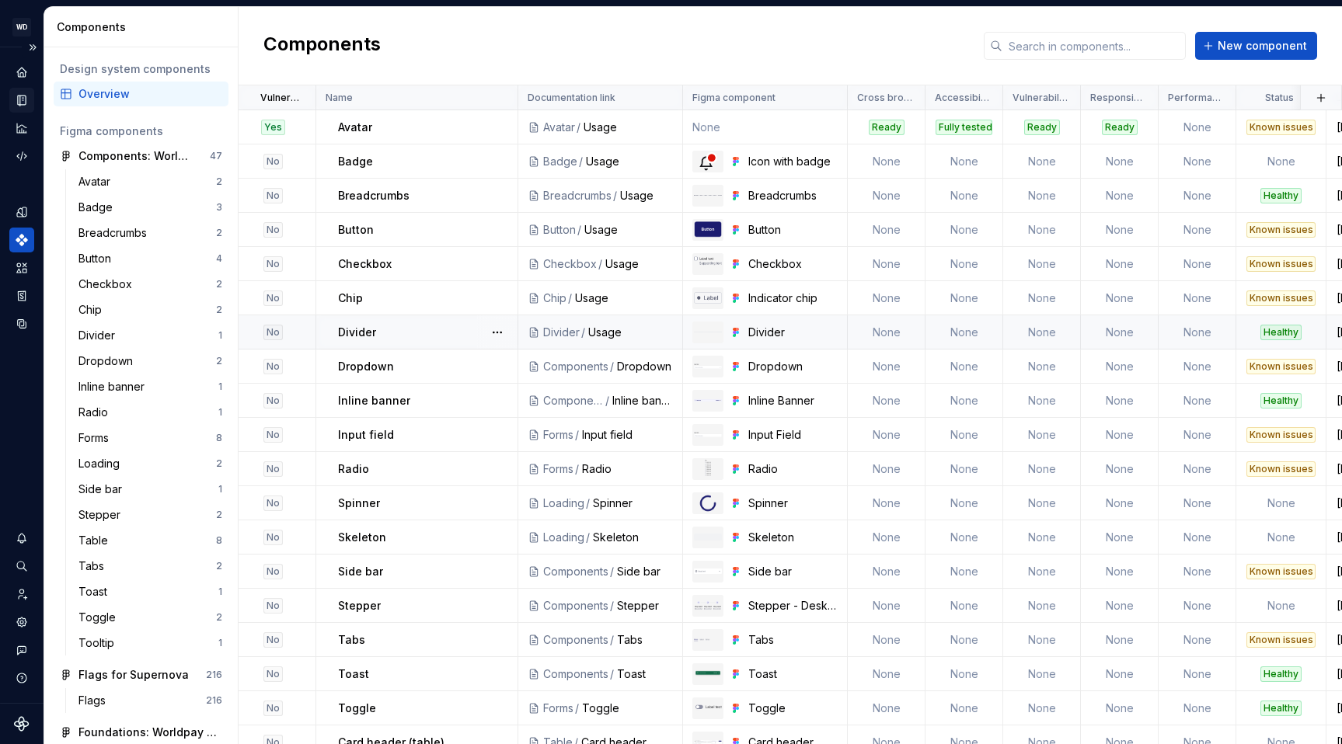
click at [505, 16] on div "Components New component" at bounding box center [791, 46] width 1104 height 78
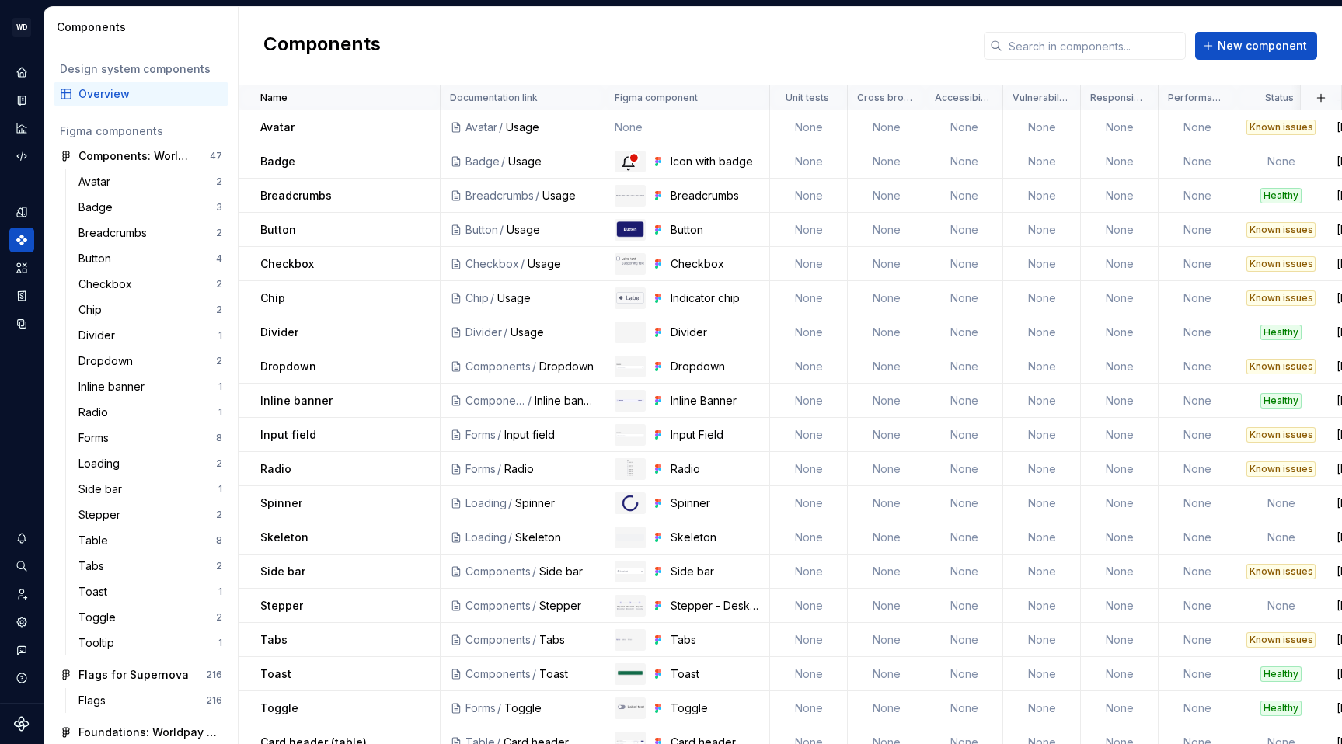
click at [520, 36] on div "Components New component" at bounding box center [791, 46] width 1104 height 78
click at [834, 96] on html "WD Worldpay Design System L Design system data Components Design system compone…" at bounding box center [671, 372] width 1342 height 744
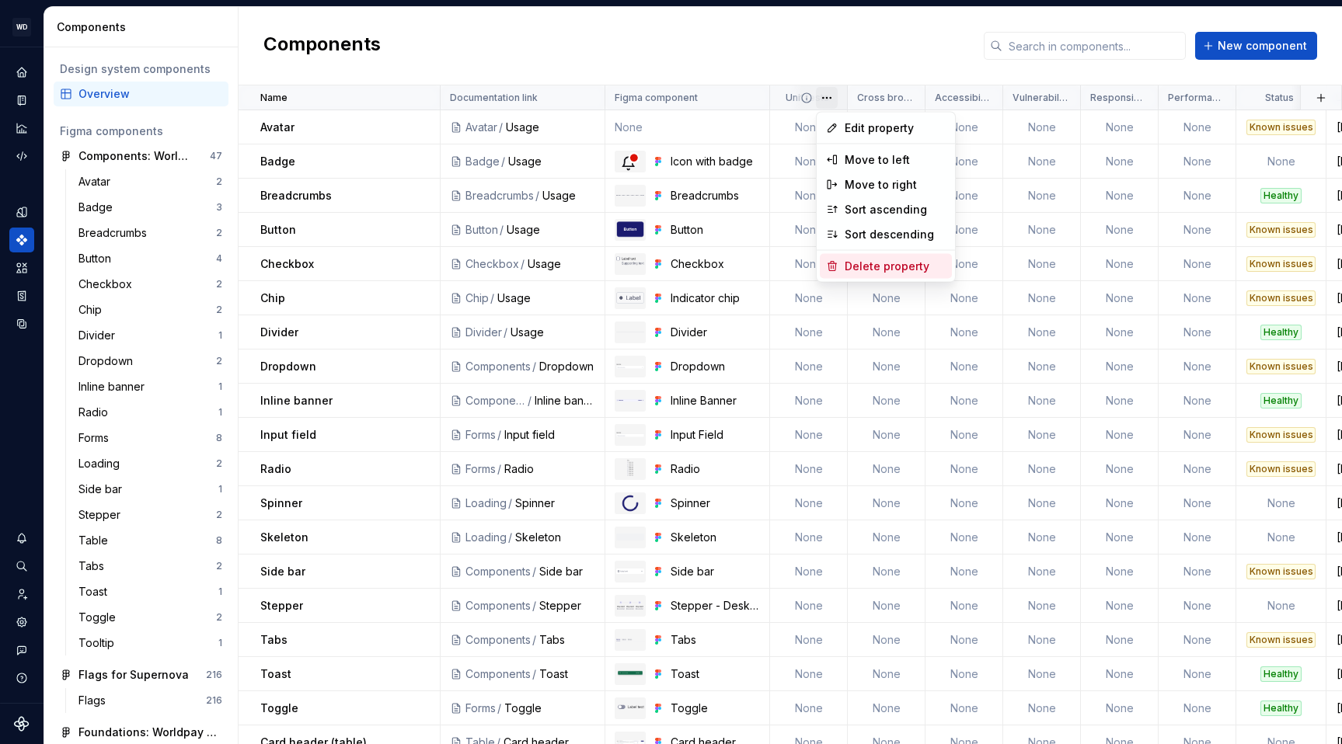
click at [853, 264] on div "Delete property" at bounding box center [895, 267] width 101 height 16
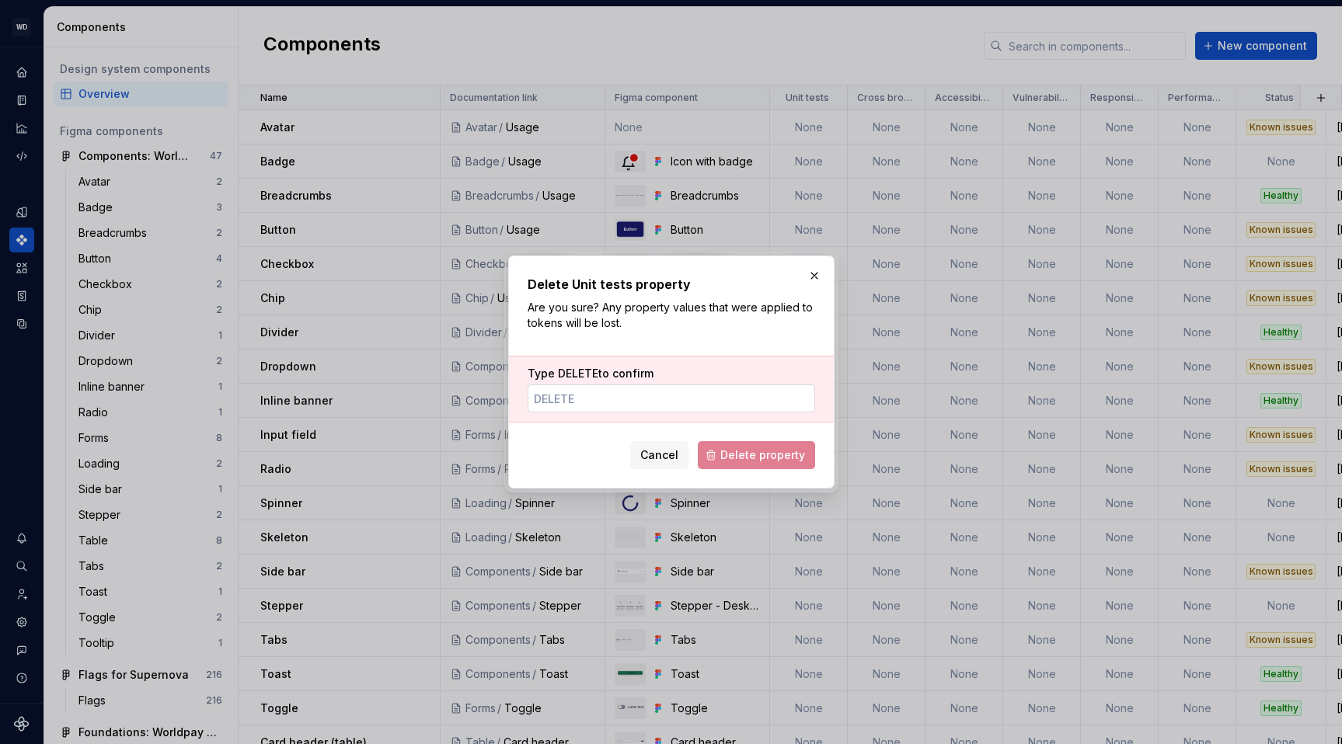
click at [589, 400] on input "Type DELETE to confirm" at bounding box center [672, 399] width 288 height 28
type input "DELETE"
click at [740, 455] on span "Delete property" at bounding box center [762, 456] width 85 height 16
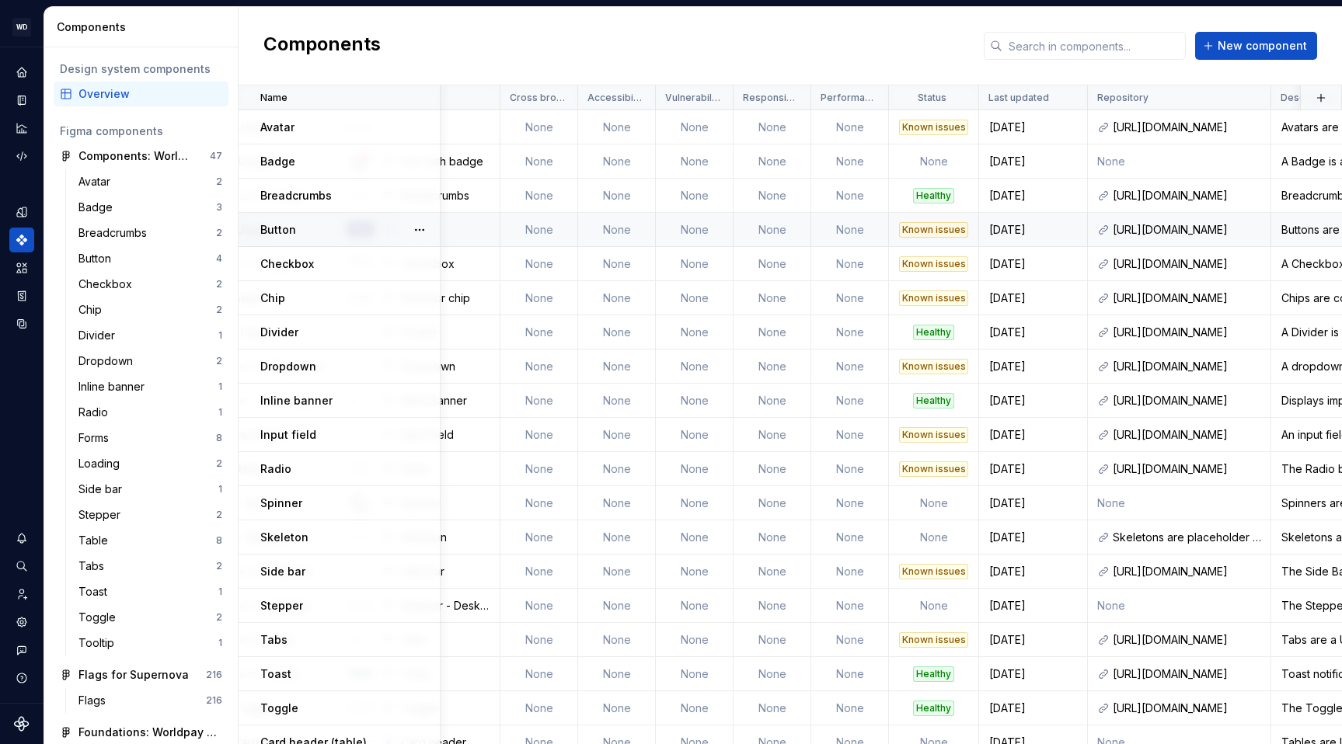
scroll to position [0, 279]
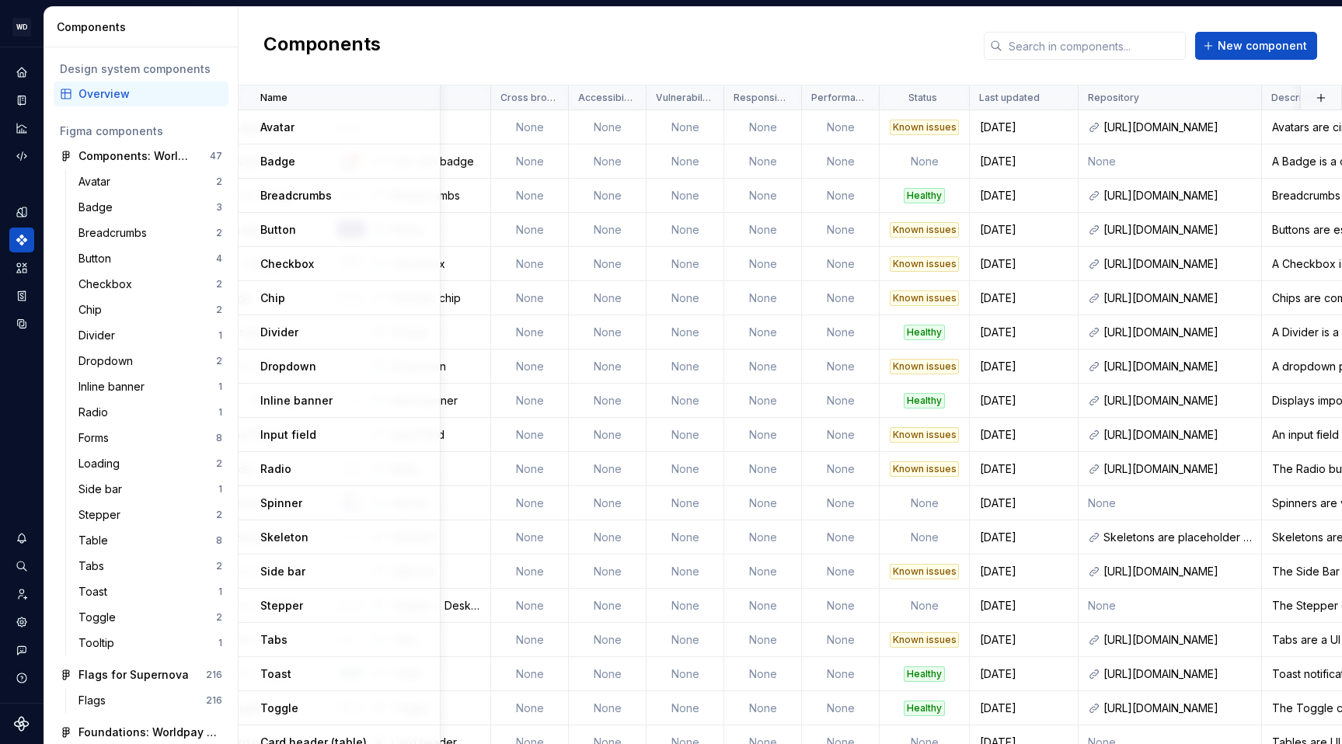
click at [636, 59] on div "Components New component" at bounding box center [791, 46] width 1104 height 78
click at [629, 96] on html "WD Worldpay Design System L Design system data Components Design system compone…" at bounding box center [671, 372] width 1342 height 744
click at [633, 65] on html "WD Worldpay Design System L Design system data Components Design system compone…" at bounding box center [671, 372] width 1342 height 744
click at [23, 102] on icon "Documentation" at bounding box center [23, 100] width 6 height 9
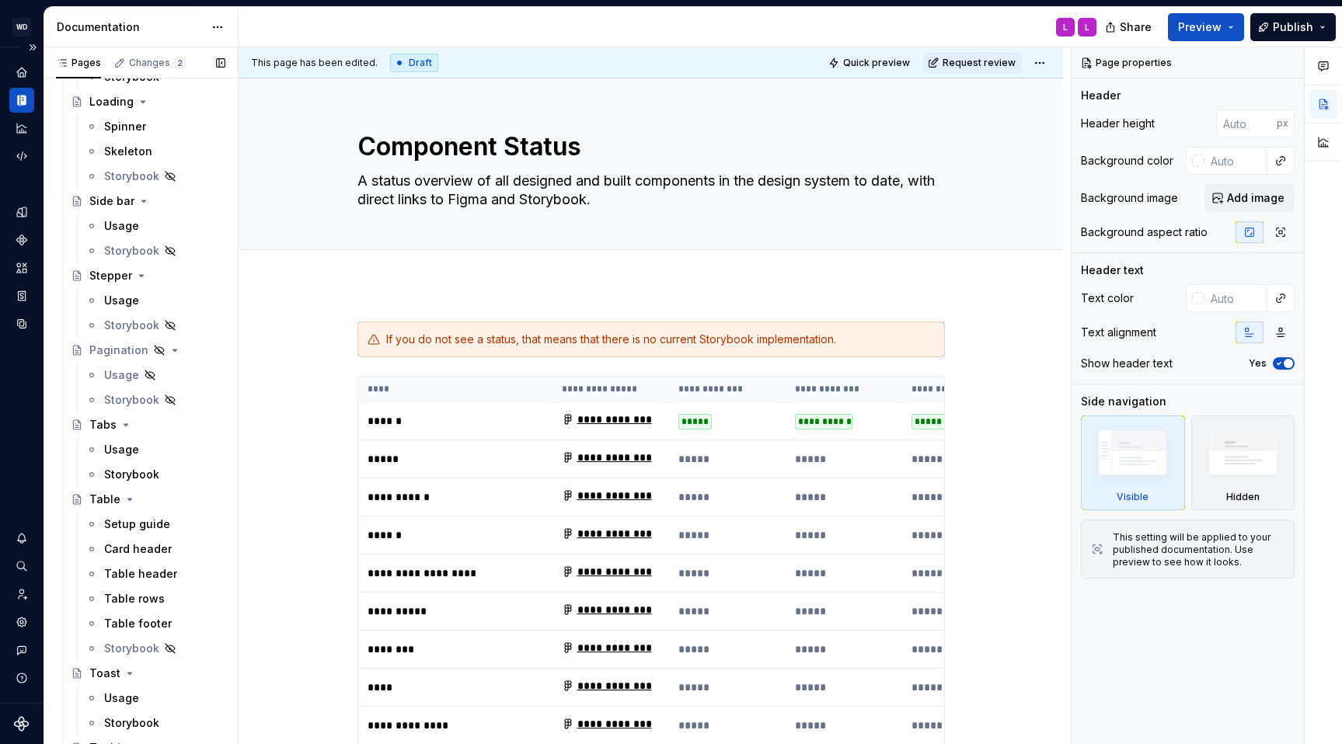
scroll to position [2100, 0]
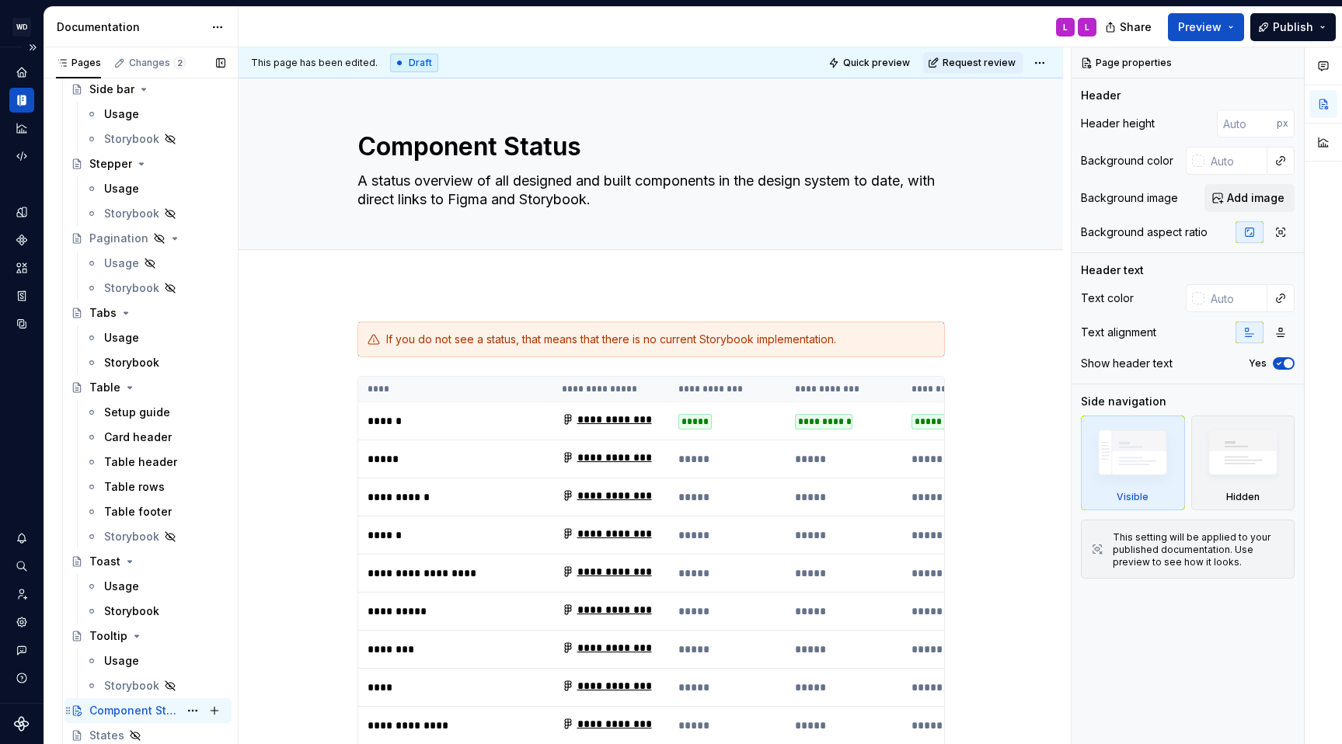
click at [124, 712] on div "Component Status" at bounding box center [133, 711] width 89 height 16
click at [1310, 18] on button "Publish" at bounding box center [1292, 27] width 85 height 28
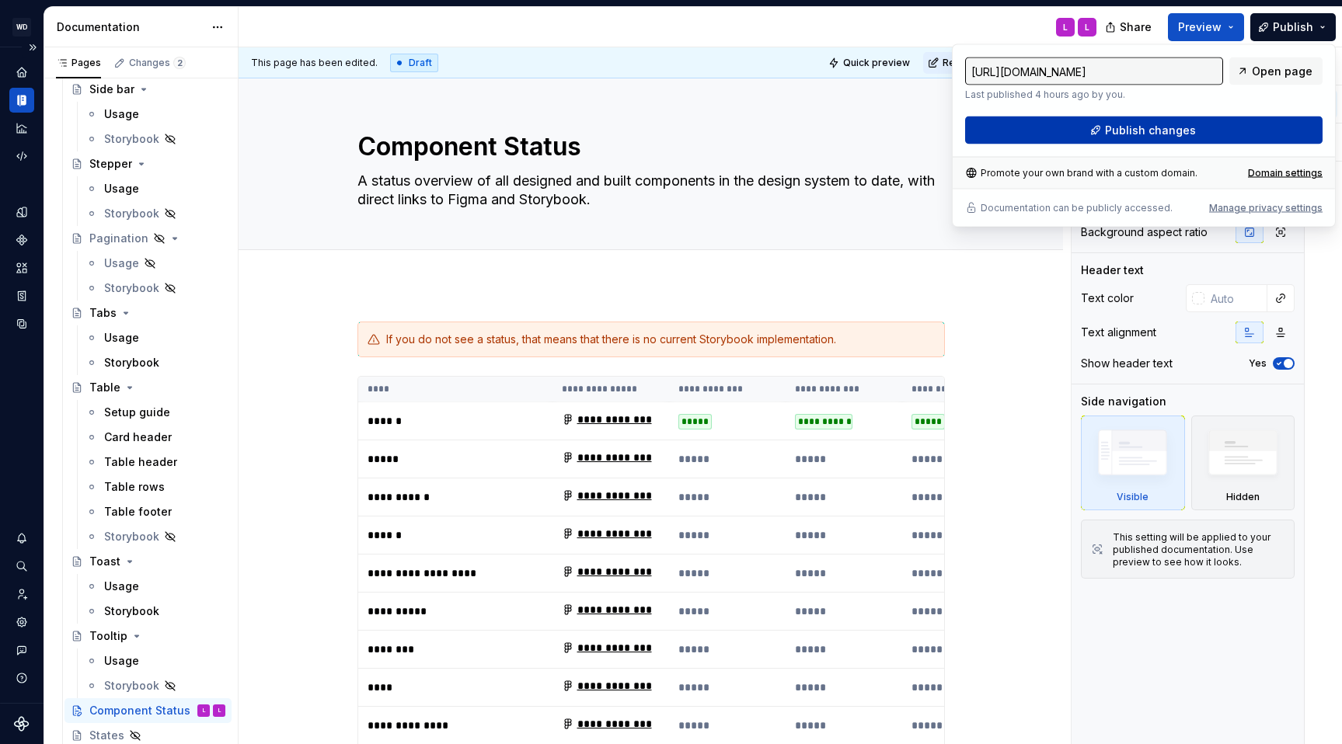
click at [1111, 135] on span "Publish changes" at bounding box center [1150, 131] width 91 height 16
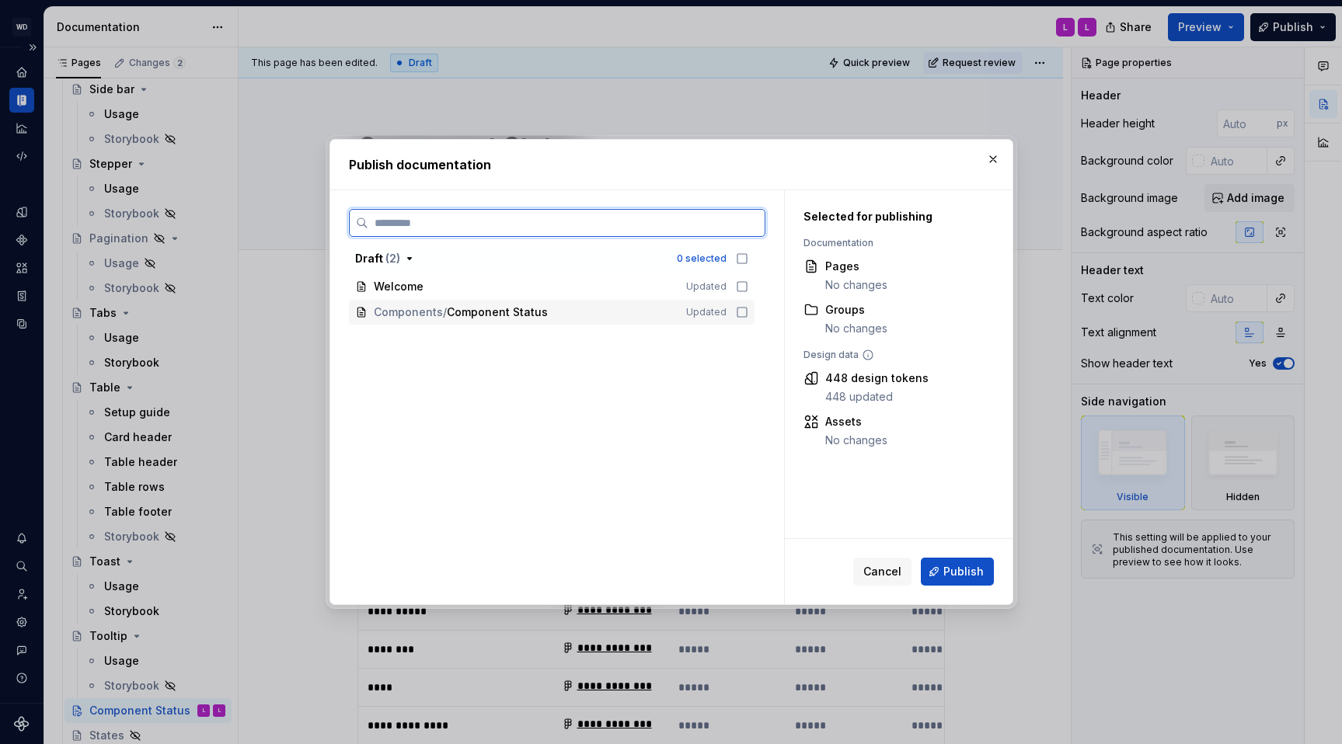
click at [746, 315] on icon at bounding box center [742, 312] width 12 height 12
click at [993, 151] on button "button" at bounding box center [993, 159] width 22 height 22
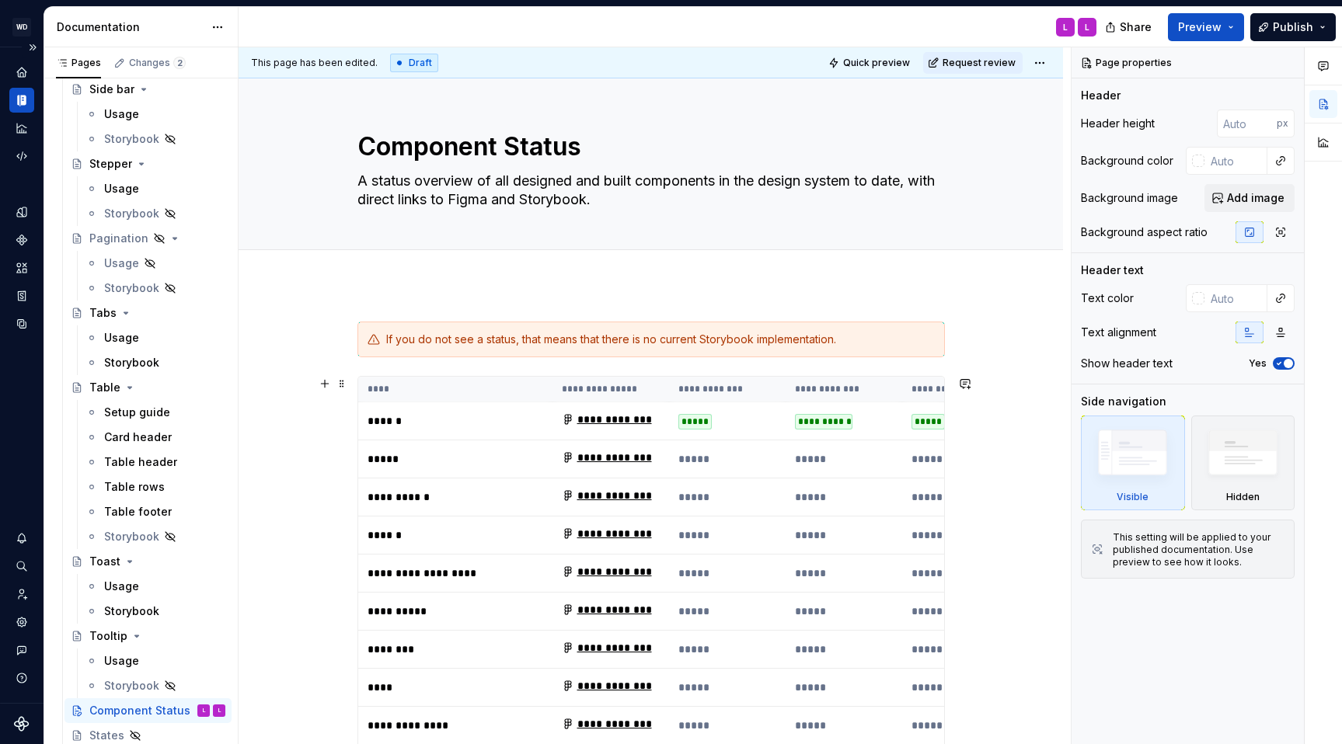
click at [454, 403] on td "******" at bounding box center [455, 422] width 194 height 38
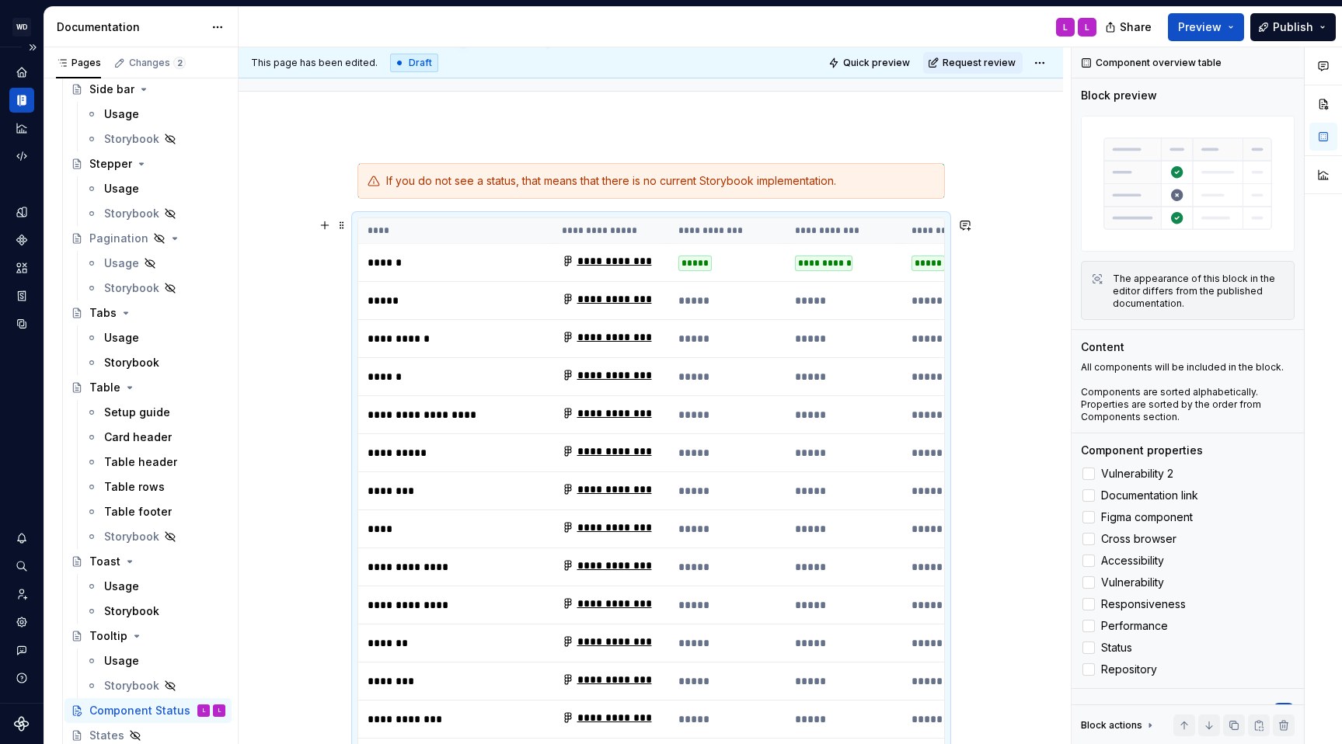
scroll to position [166, 0]
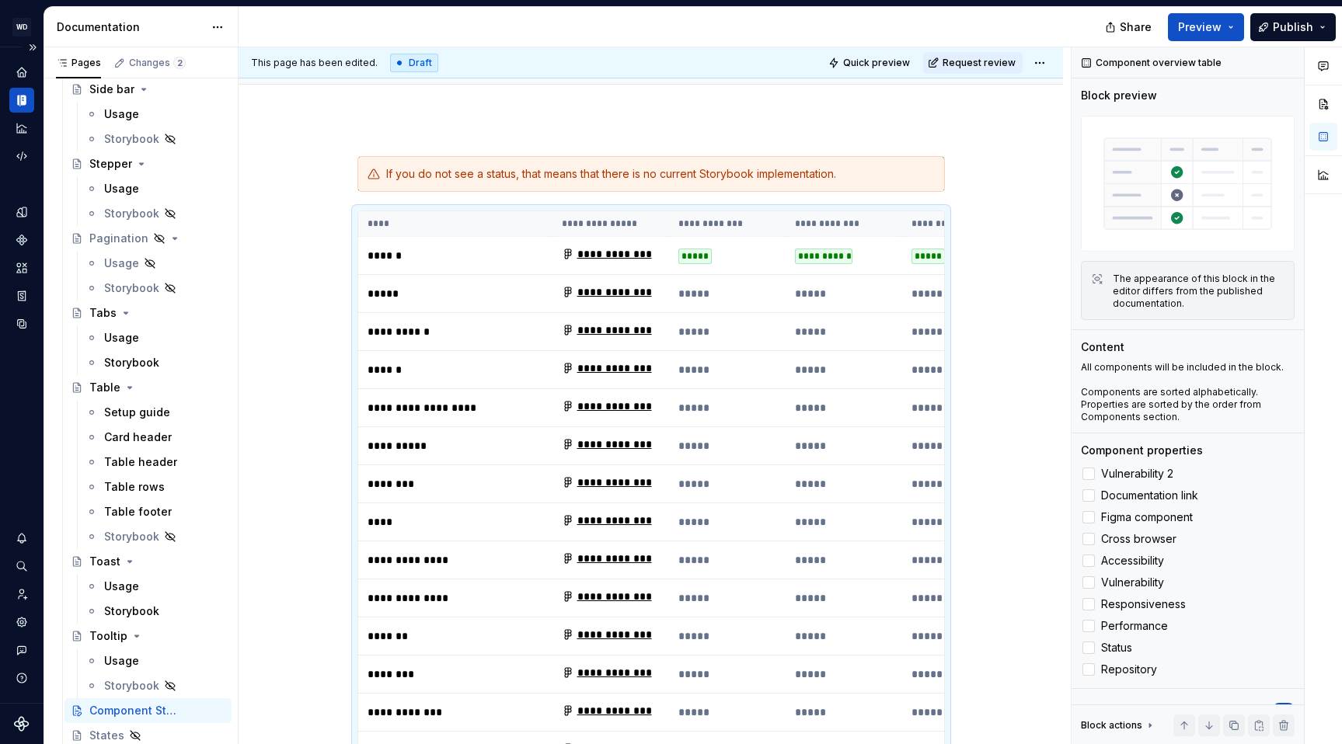
type textarea "*"
